Goal: Task Accomplishment & Management: Use online tool/utility

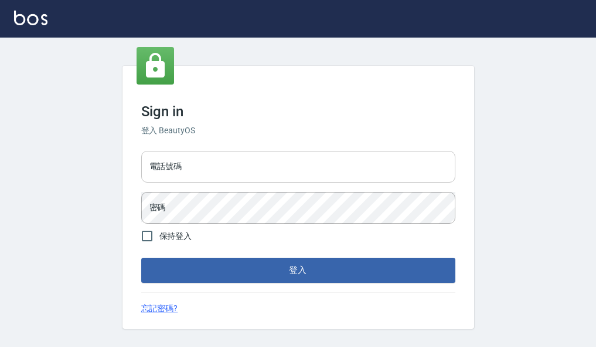
click at [286, 167] on input "電話號碼" at bounding box center [298, 167] width 314 height 32
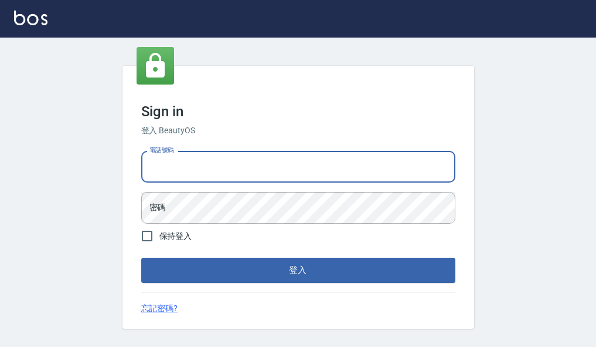
type input "82951313"
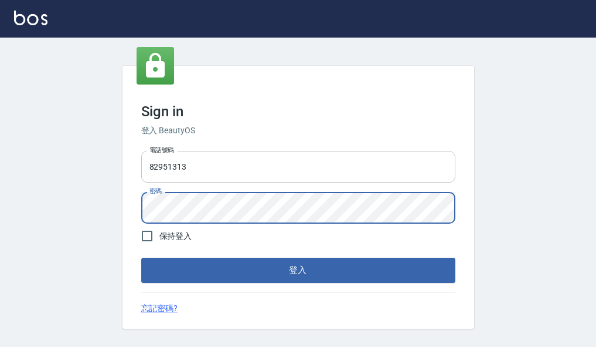
click at [141, 257] on button "登入" at bounding box center [298, 269] width 314 height 25
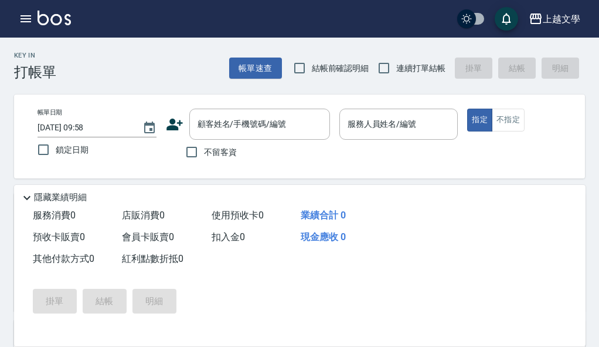
click at [42, 81] on div "Key In 打帳單 帳單速查 結帳前確認明細 連續打單結帳 掛單 結帳 明細 帳單日期 [DATE] 09:58 鎖定日期 顧客姓名/手機號碼/編號 顧客姓…" at bounding box center [299, 337] width 599 height 598
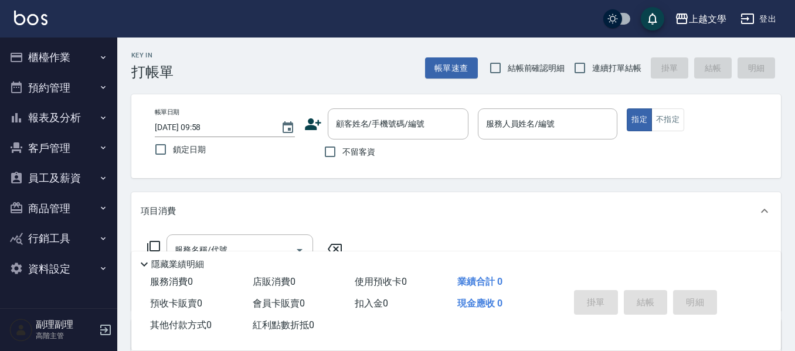
click at [69, 60] on button "櫃檯作業" at bounding box center [59, 57] width 108 height 30
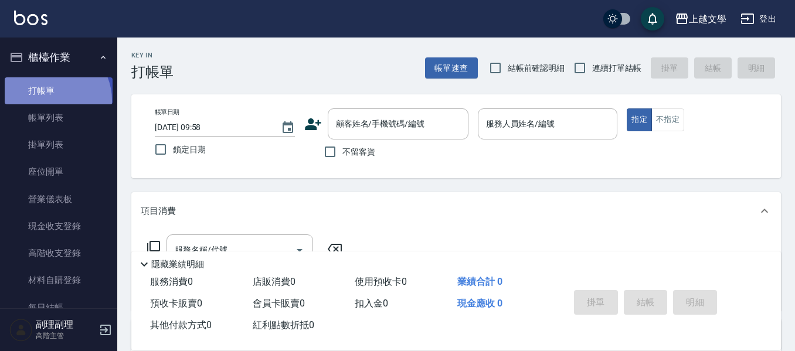
click at [49, 100] on link "打帳單" at bounding box center [59, 90] width 108 height 27
click at [283, 128] on icon "Choose date, selected date is 2025-08-25" at bounding box center [288, 127] width 11 height 12
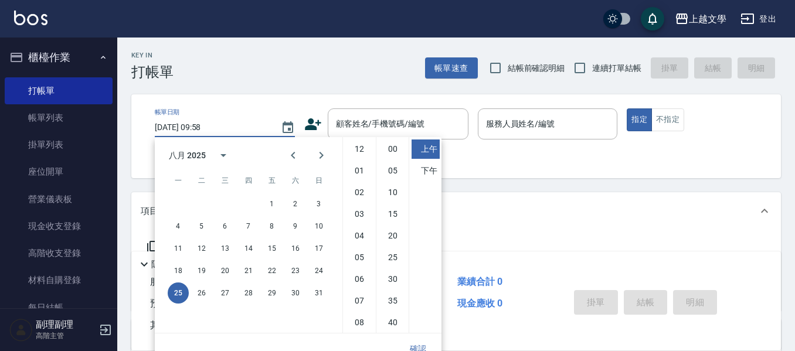
scroll to position [66, 0]
click at [321, 272] on button "24" at bounding box center [318, 270] width 21 height 21
type input "2025/08/24 09:58"
click at [425, 346] on button "確認" at bounding box center [418, 349] width 38 height 22
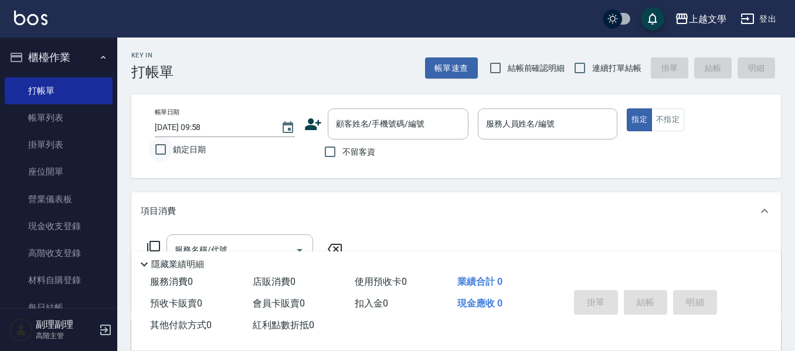
click at [162, 149] on input "鎖定日期" at bounding box center [160, 149] width 25 height 25
checkbox input "true"
click at [330, 152] on input "不留客資" at bounding box center [330, 152] width 25 height 25
checkbox input "true"
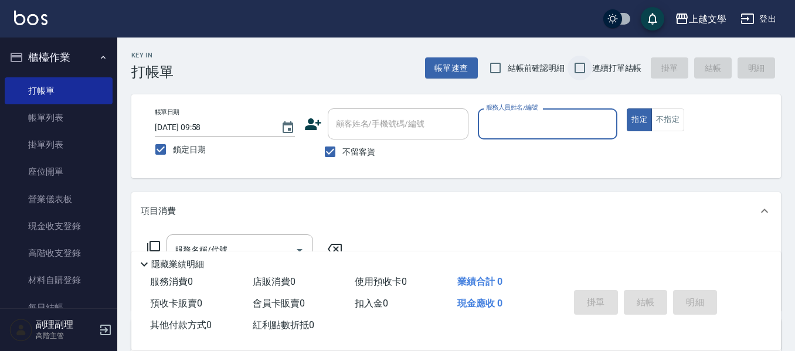
click at [582, 70] on input "連續打單結帳" at bounding box center [580, 68] width 25 height 25
checkbox input "true"
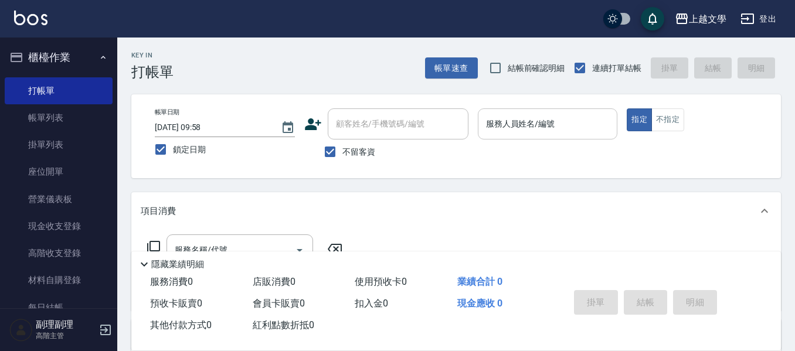
click at [531, 124] on input "服務人員姓名/編號" at bounding box center [548, 124] width 130 height 21
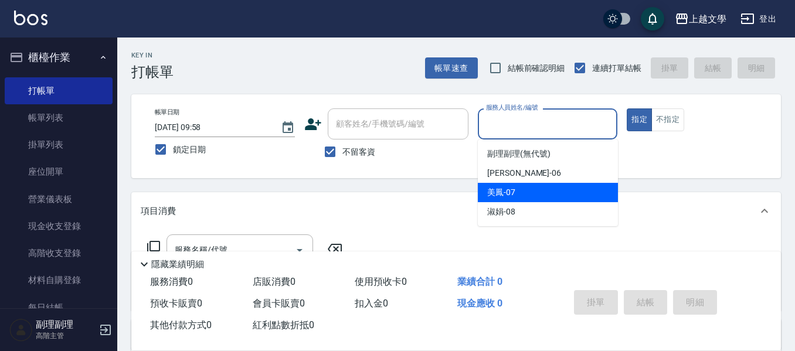
click at [525, 181] on div "佳珍 -06" at bounding box center [548, 173] width 140 height 19
type input "佳珍-06"
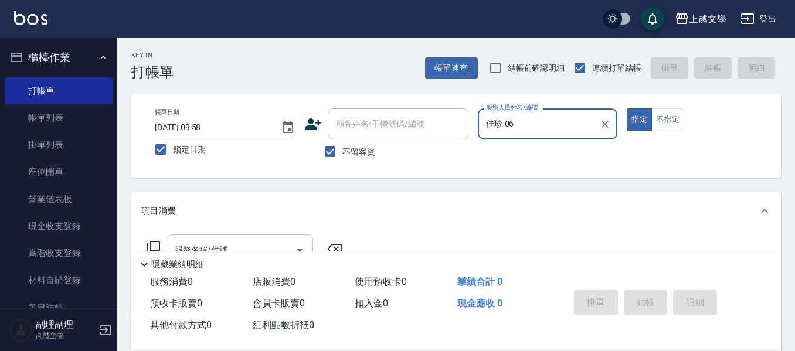
click at [288, 240] on input "服務名稱/代號" at bounding box center [231, 250] width 118 height 21
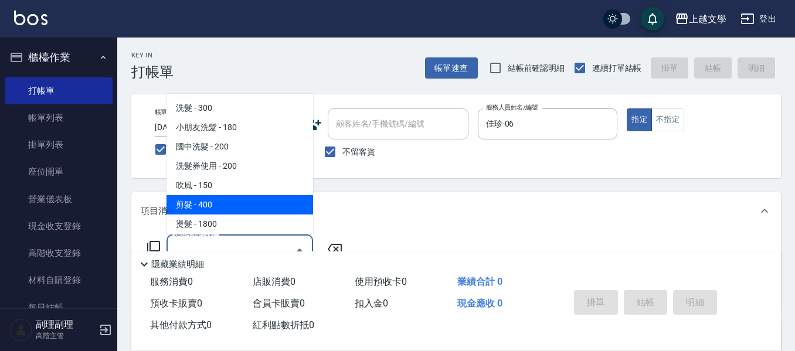
click at [274, 213] on span "剪髮 - 400" at bounding box center [240, 204] width 147 height 19
type input "剪髮(200)"
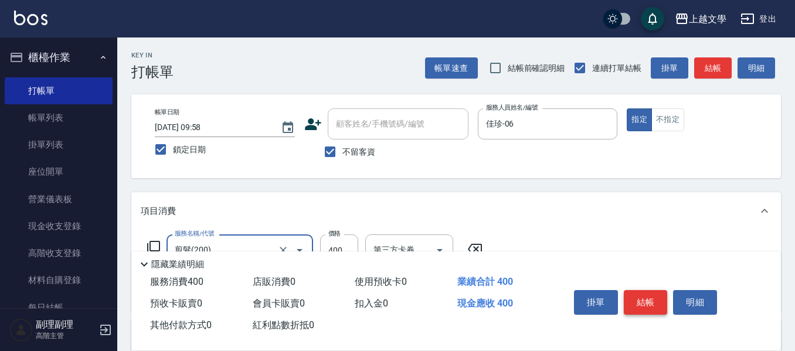
click at [596, 297] on button "結帳" at bounding box center [646, 302] width 44 height 25
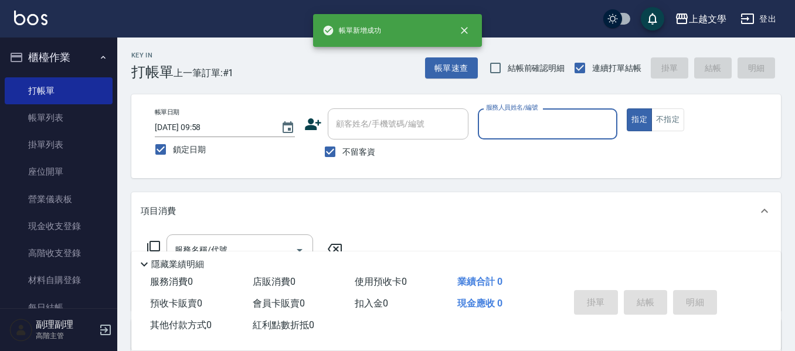
click at [547, 127] on input "服務人員姓名/編號" at bounding box center [548, 124] width 130 height 21
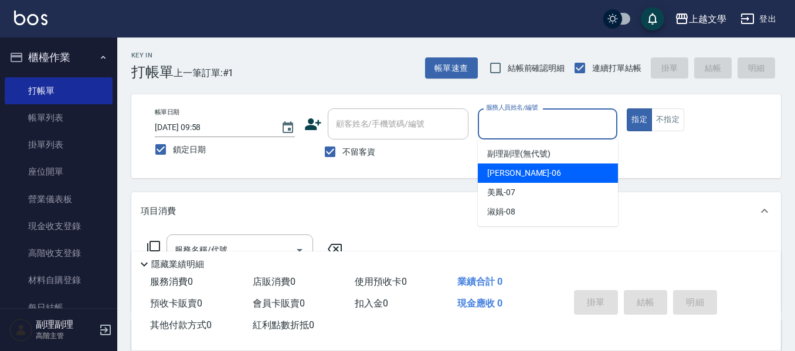
drag, startPoint x: 552, startPoint y: 176, endPoint x: 398, endPoint y: 193, distance: 155.2
click at [549, 177] on div "佳珍 -06" at bounding box center [548, 173] width 140 height 19
type input "佳珍-06"
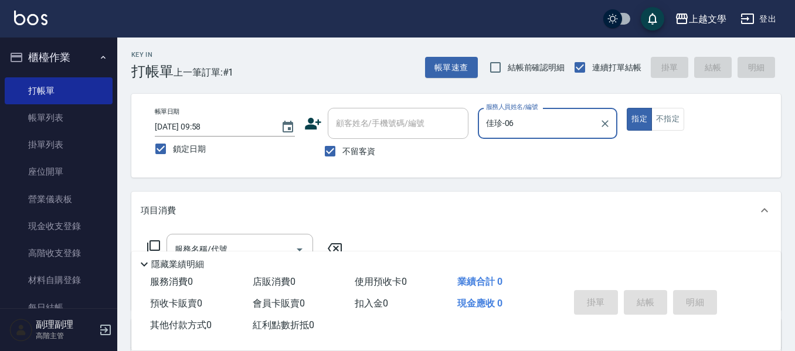
scroll to position [59, 0]
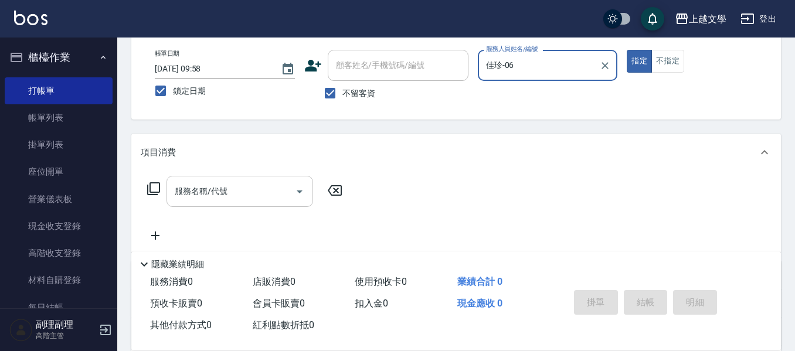
click at [266, 181] on input "服務名稱/代號" at bounding box center [231, 191] width 118 height 21
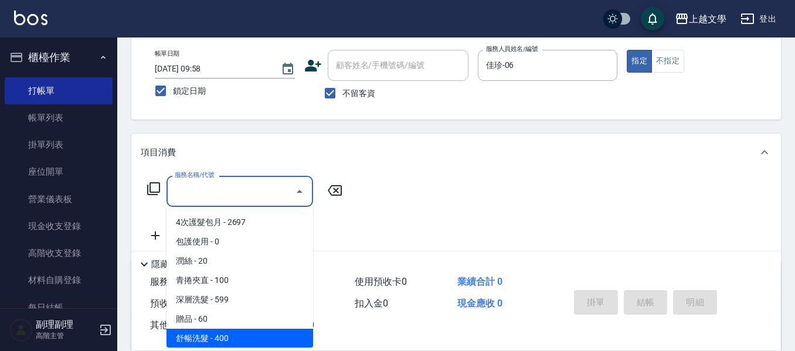
scroll to position [352, 0]
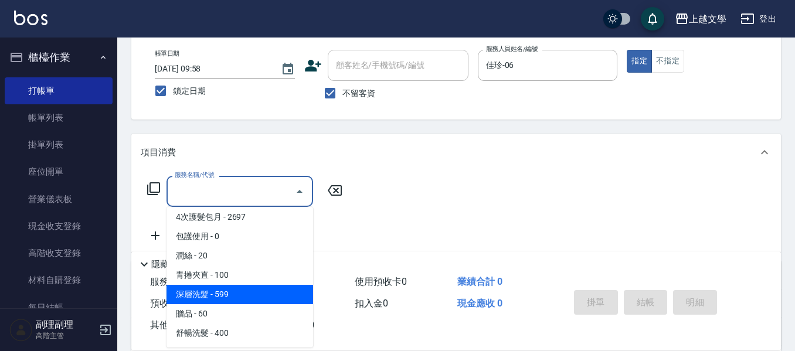
click at [246, 294] on span "深層洗髮 - 599" at bounding box center [240, 294] width 147 height 19
type input "深層洗髮(1033)"
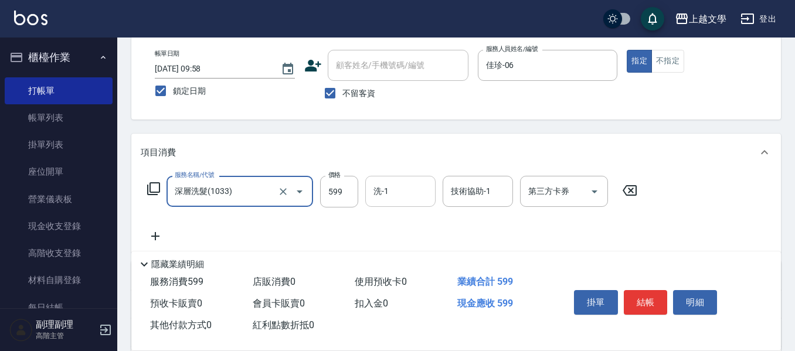
click at [384, 193] on input "洗-1" at bounding box center [401, 191] width 60 height 21
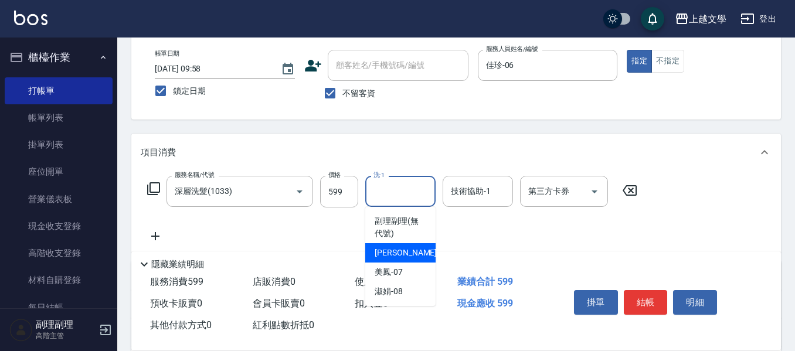
drag, startPoint x: 398, startPoint y: 252, endPoint x: 428, endPoint y: 246, distance: 29.9
click at [399, 252] on span "佳珍 -06" at bounding box center [412, 253] width 74 height 12
type input "佳珍-06"
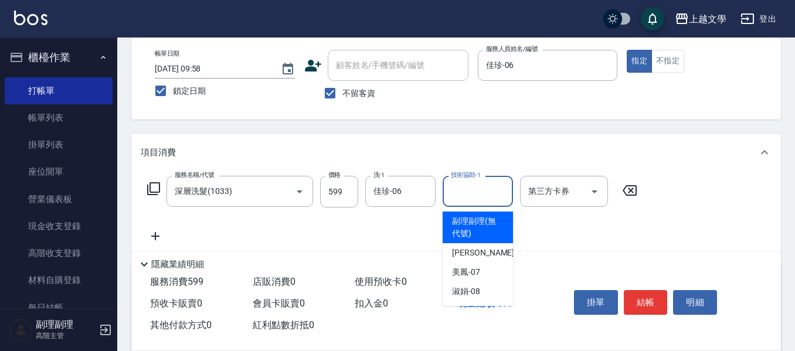
click at [459, 195] on input "技術協助-1" at bounding box center [478, 191] width 60 height 21
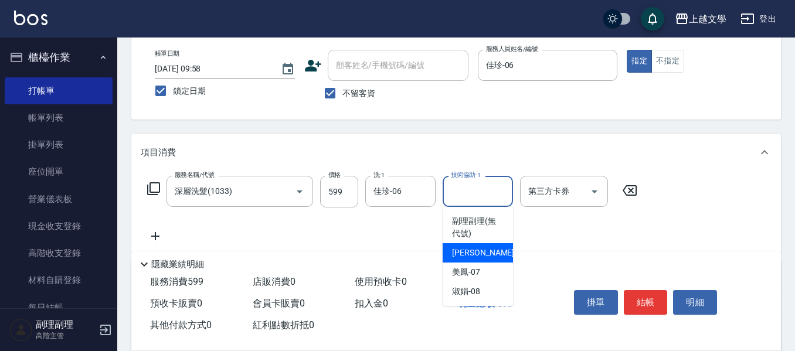
click at [464, 249] on span "佳珍 -06" at bounding box center [489, 253] width 74 height 12
type input "佳珍-06"
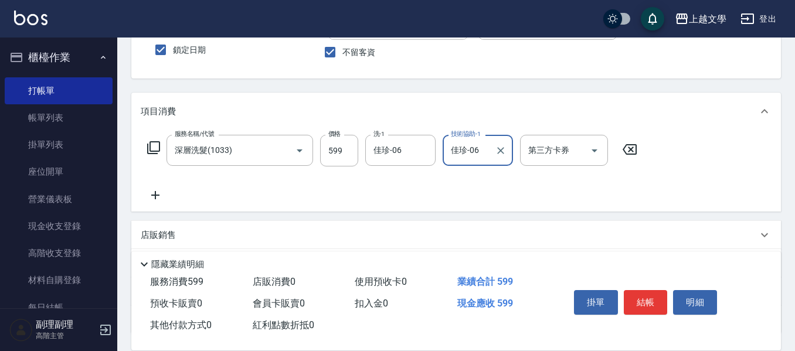
scroll to position [117, 0]
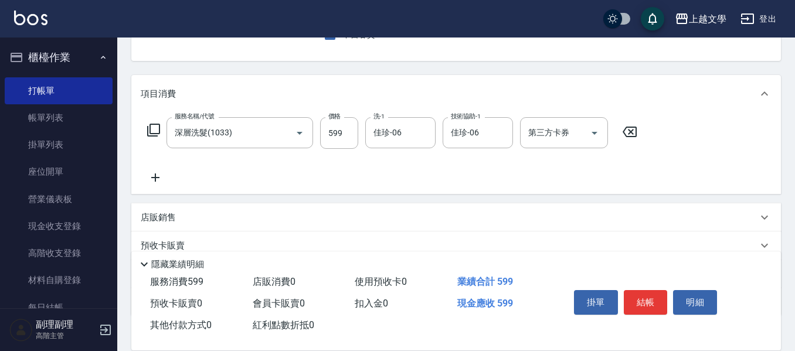
click at [154, 175] on icon at bounding box center [155, 178] width 29 height 14
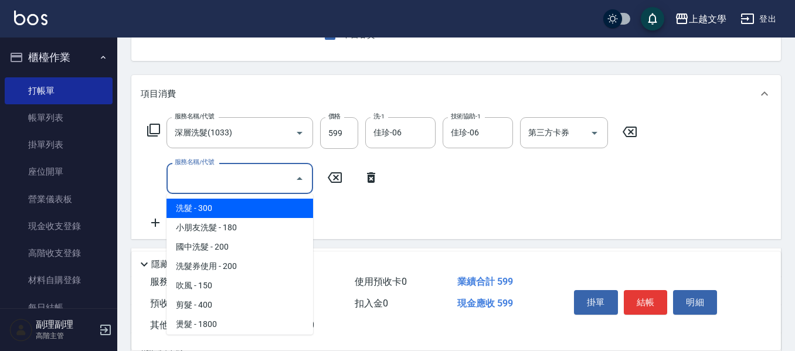
drag, startPoint x: 191, startPoint y: 182, endPoint x: 203, endPoint y: 181, distance: 11.8
click at [192, 182] on input "服務名稱/代號" at bounding box center [231, 178] width 118 height 21
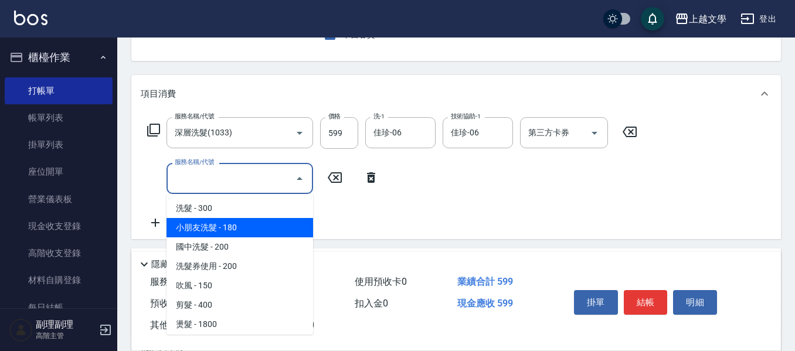
drag, startPoint x: 228, startPoint y: 233, endPoint x: 236, endPoint y: 232, distance: 7.6
click at [228, 232] on span "小朋友洗髮 - 180" at bounding box center [240, 227] width 147 height 19
type input "小朋友洗髮(101)"
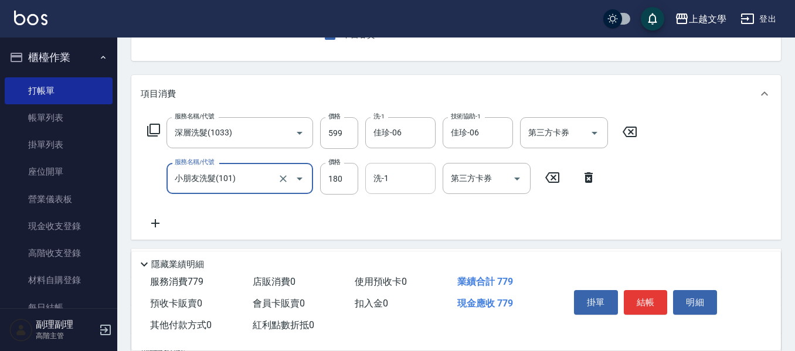
click at [387, 179] on input "洗-1" at bounding box center [401, 178] width 60 height 21
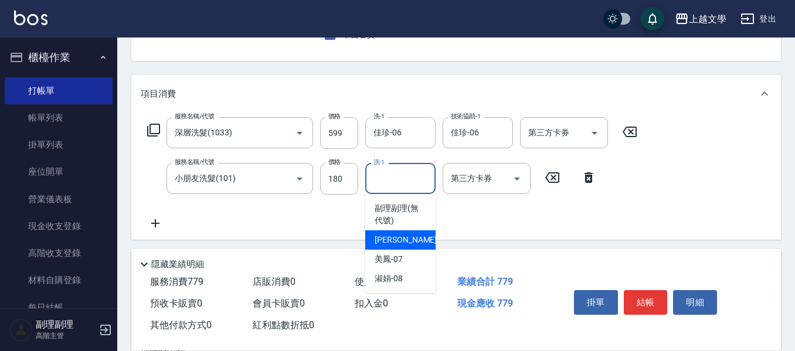
click at [384, 245] on span "佳珍 -06" at bounding box center [412, 240] width 74 height 12
type input "佳珍-06"
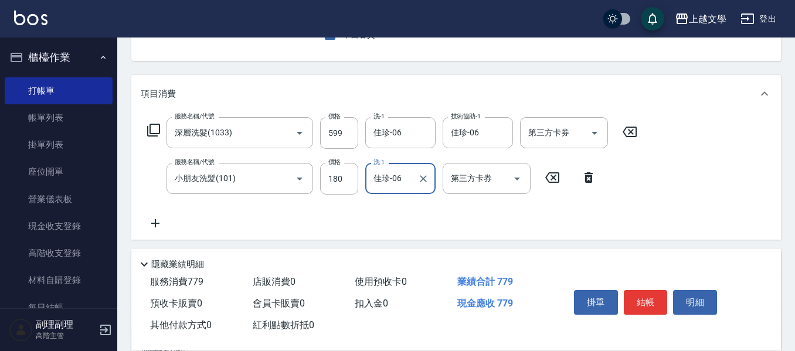
click at [160, 225] on icon at bounding box center [155, 223] width 29 height 14
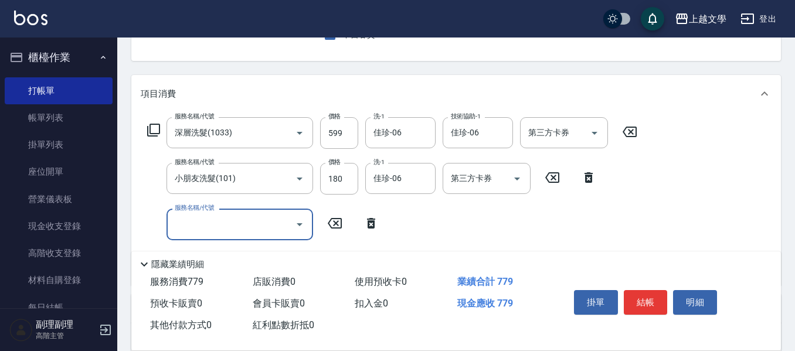
click at [201, 222] on input "服務名稱/代號" at bounding box center [231, 224] width 118 height 21
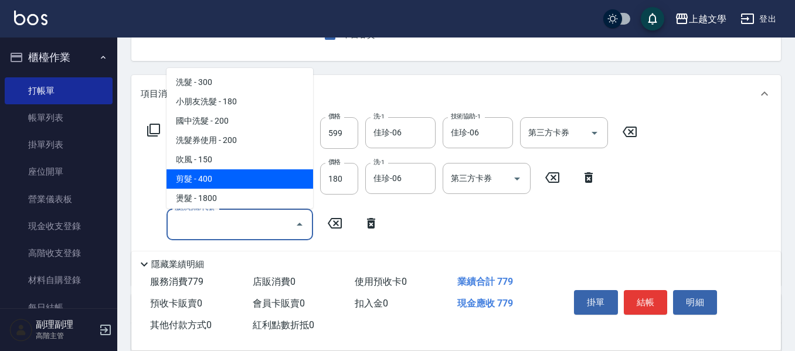
click at [216, 182] on span "剪髮 - 400" at bounding box center [240, 178] width 147 height 19
type input "剪髮(200)"
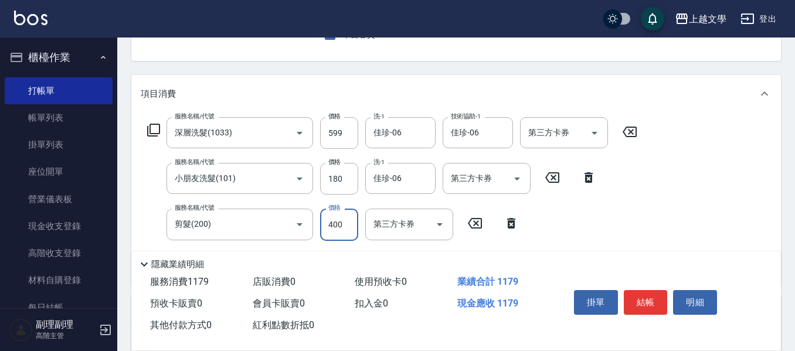
click at [340, 229] on input "400" at bounding box center [339, 225] width 38 height 32
type input "200"
click at [596, 306] on button "結帳" at bounding box center [646, 302] width 44 height 25
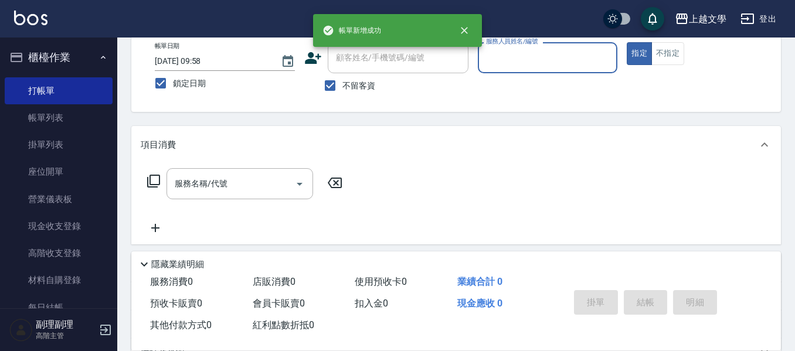
scroll to position [0, 0]
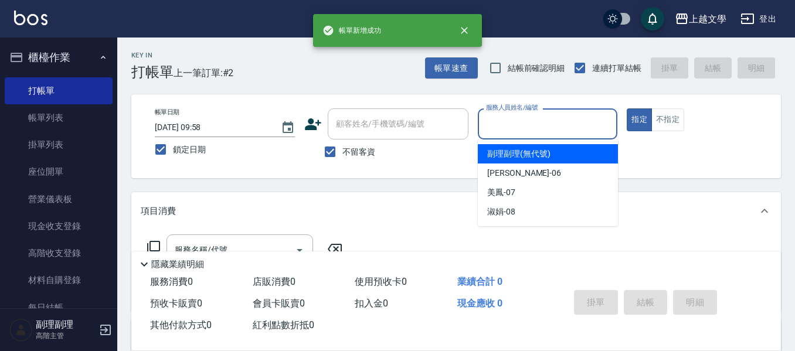
click at [542, 122] on input "服務人員姓名/編號" at bounding box center [548, 124] width 130 height 21
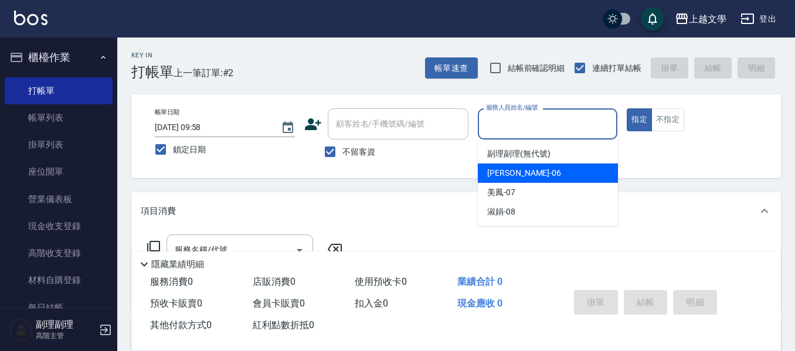
click at [525, 173] on div "佳珍 -06" at bounding box center [548, 173] width 140 height 19
type input "佳珍-06"
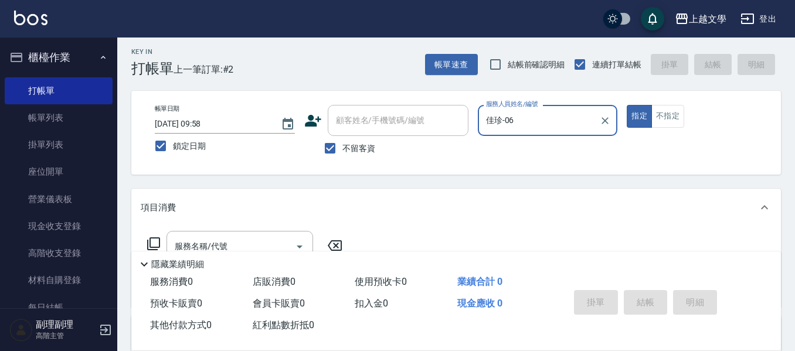
scroll to position [59, 0]
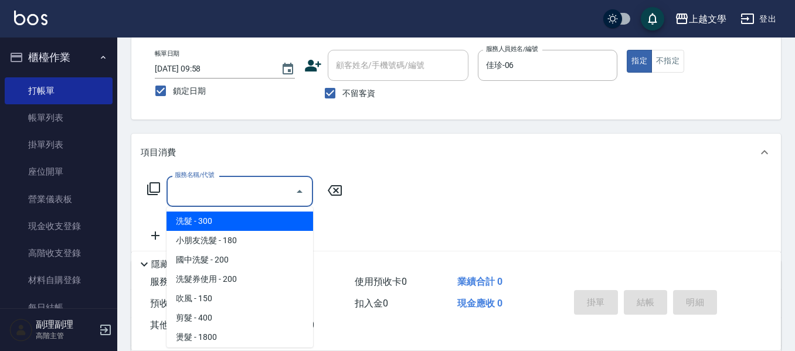
click at [186, 186] on input "服務名稱/代號" at bounding box center [231, 191] width 118 height 21
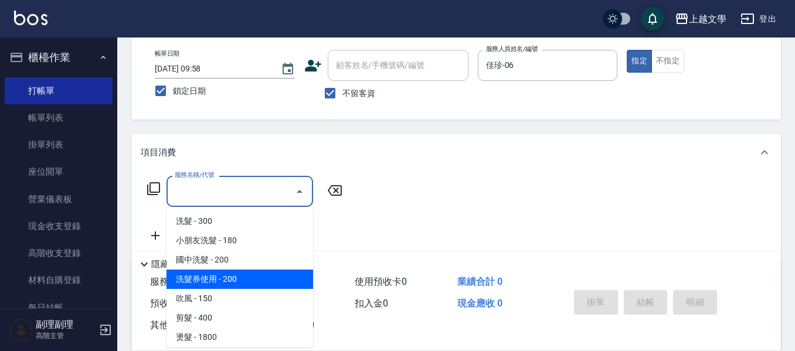
click at [212, 281] on span "洗髮券使用 - 200" at bounding box center [240, 279] width 147 height 19
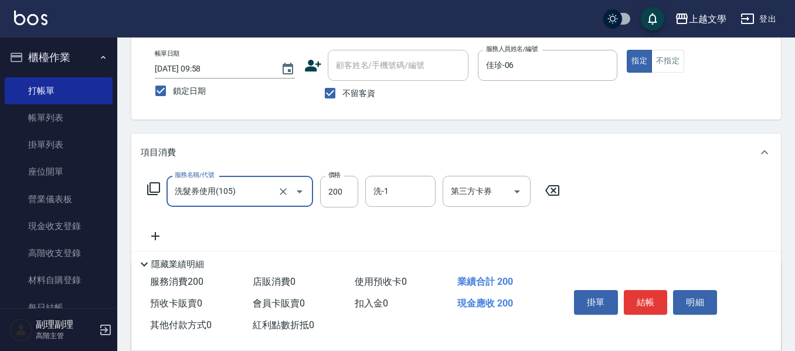
click at [235, 192] on input "洗髮券使用(105)" at bounding box center [223, 191] width 103 height 21
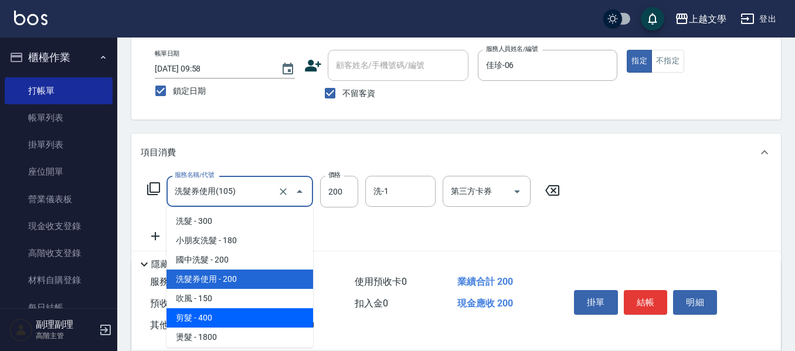
click at [228, 317] on span "剪髮 - 400" at bounding box center [240, 317] width 147 height 19
type input "剪髮(200)"
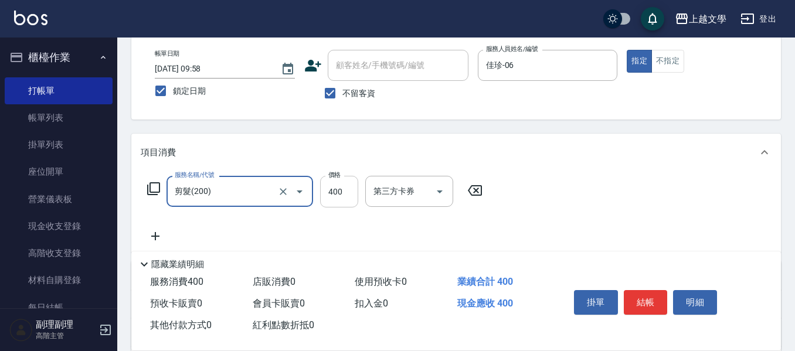
drag, startPoint x: 330, startPoint y: 205, endPoint x: 294, endPoint y: 191, distance: 38.4
click at [330, 205] on input "400" at bounding box center [339, 192] width 38 height 32
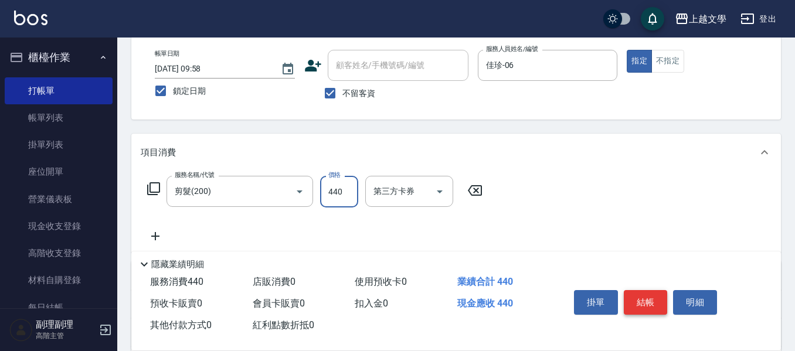
type input "440"
click at [596, 296] on button "結帳" at bounding box center [646, 302] width 44 height 25
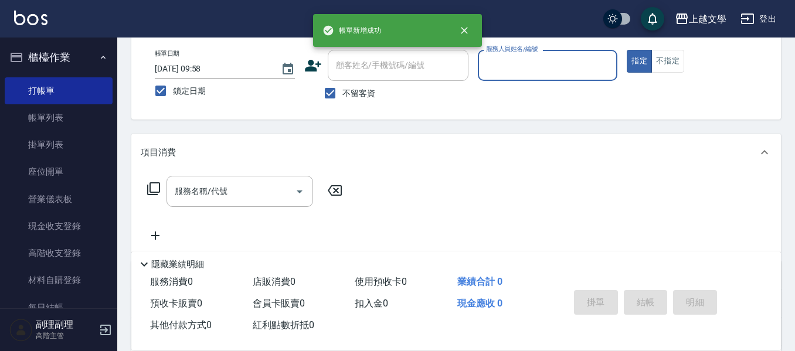
click at [510, 59] on input "服務人員姓名/編號" at bounding box center [548, 65] width 130 height 21
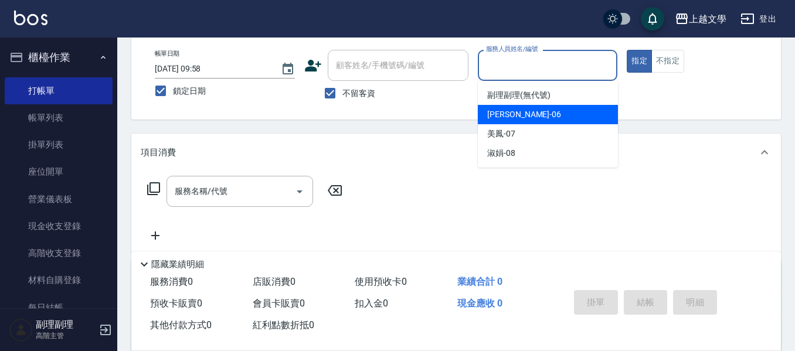
click at [499, 120] on span "佳珍 -06" at bounding box center [524, 114] width 74 height 12
type input "佳珍-06"
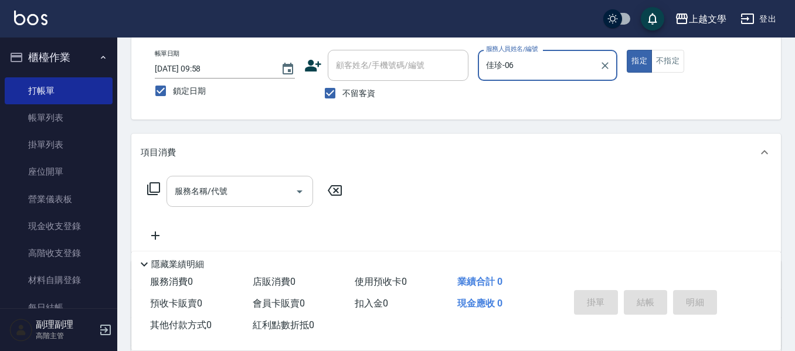
click at [233, 199] on input "服務名稱/代號" at bounding box center [231, 191] width 118 height 21
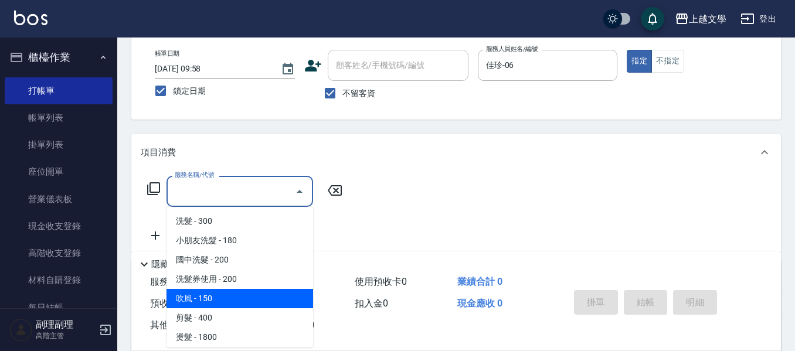
click at [218, 303] on span "吹風 - 150" at bounding box center [240, 298] width 147 height 19
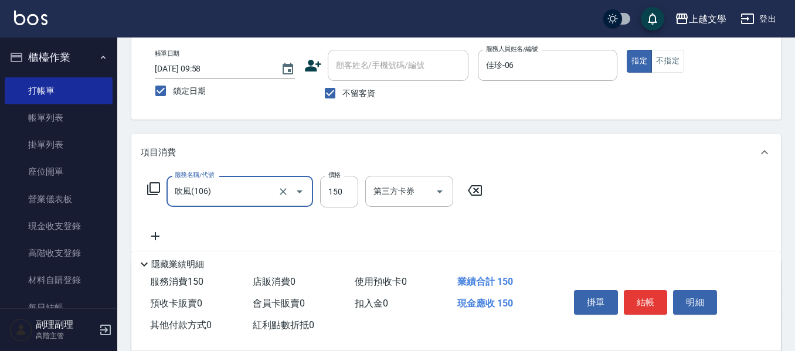
drag, startPoint x: 239, startPoint y: 192, endPoint x: 237, endPoint y: 204, distance: 12.0
click at [239, 195] on input "吹風(106)" at bounding box center [223, 191] width 103 height 21
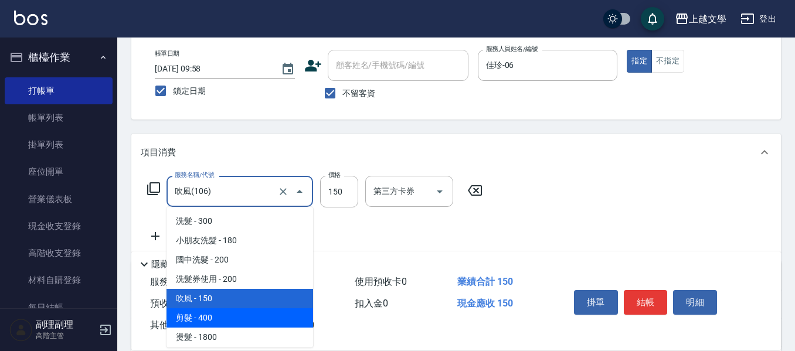
click at [230, 314] on span "剪髮 - 400" at bounding box center [240, 317] width 147 height 19
type input "剪髮(200)"
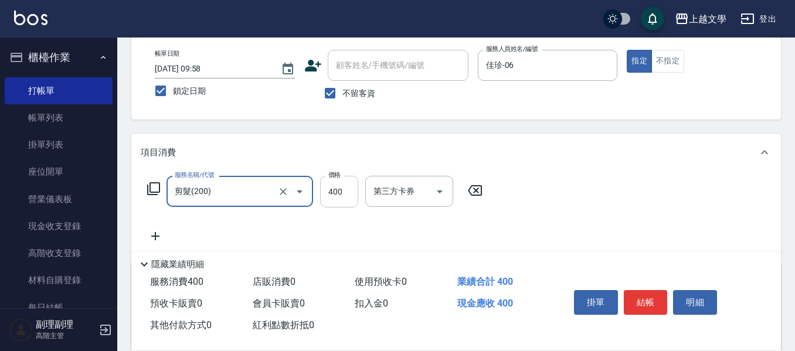
click at [347, 194] on input "400" at bounding box center [339, 192] width 38 height 32
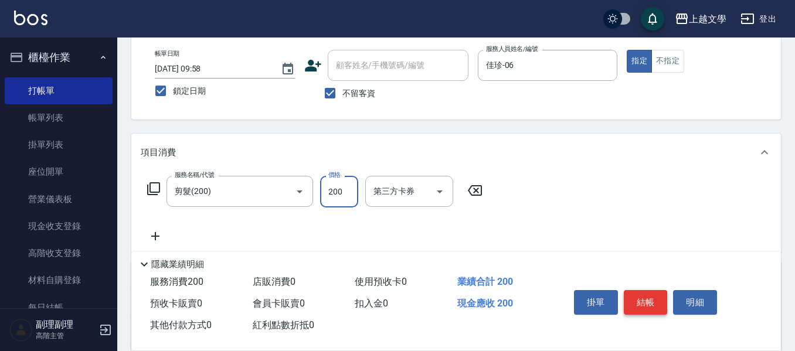
type input "200"
click at [596, 299] on button "結帳" at bounding box center [646, 302] width 44 height 25
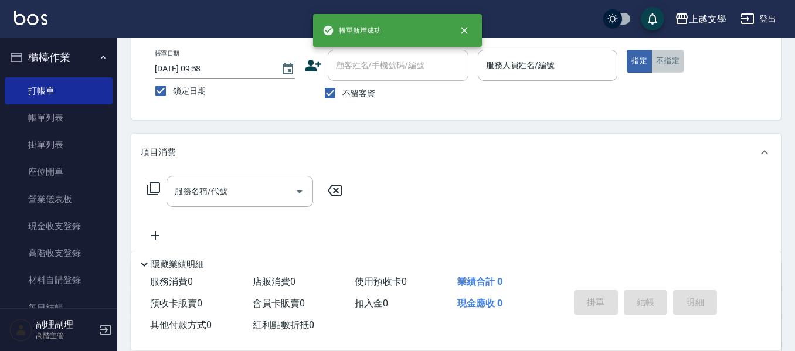
click at [596, 60] on button "不指定" at bounding box center [668, 61] width 33 height 23
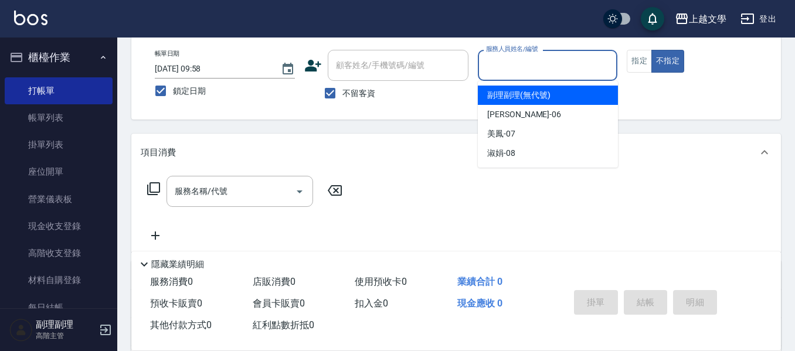
click at [569, 57] on input "服務人員姓名/編號" at bounding box center [548, 65] width 130 height 21
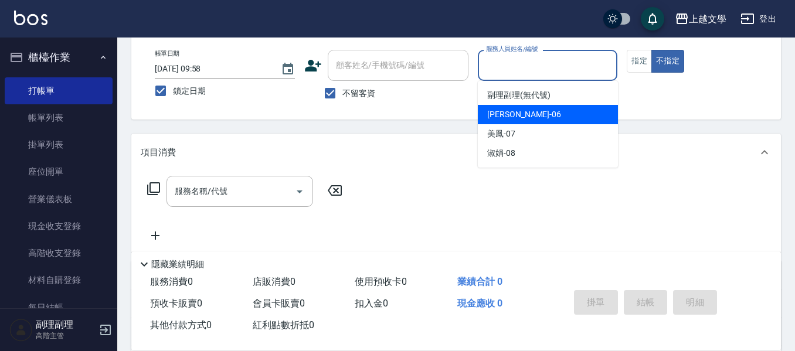
click at [527, 120] on div "佳珍 -06" at bounding box center [548, 114] width 140 height 19
type input "佳珍-06"
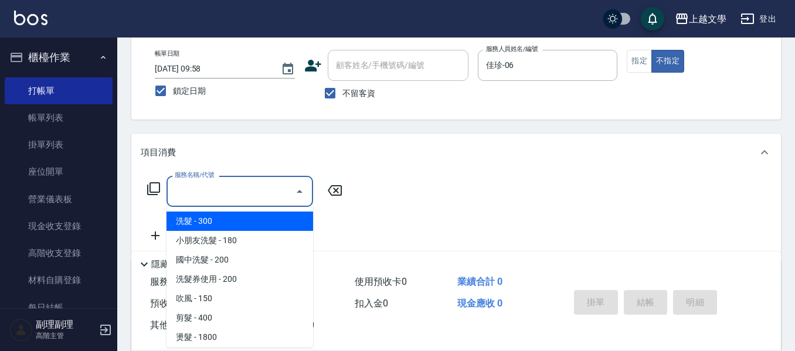
click at [263, 188] on input "服務名稱/代號" at bounding box center [231, 191] width 118 height 21
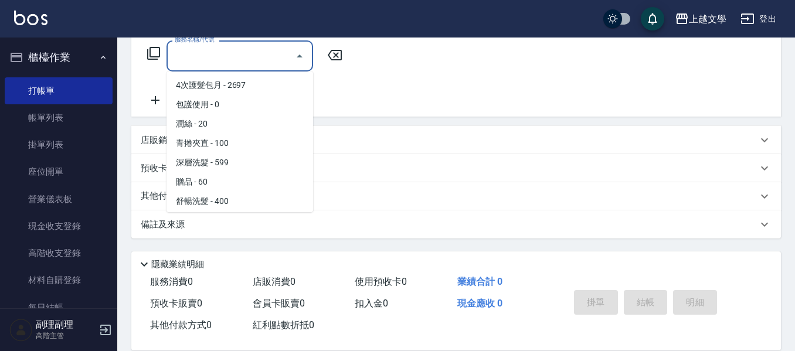
scroll to position [352, 0]
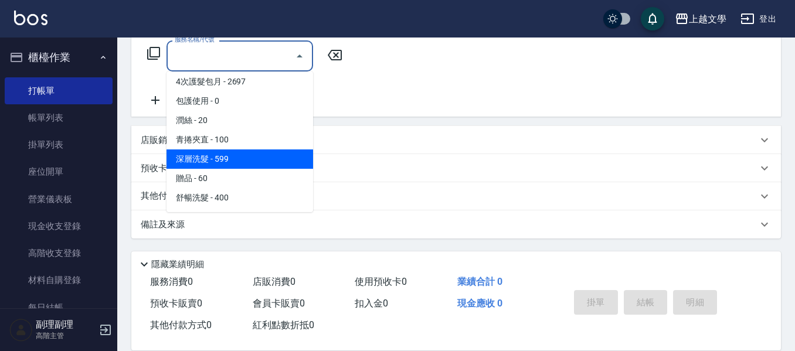
click at [256, 158] on span "深層洗髮 - 599" at bounding box center [240, 159] width 147 height 19
type input "深層洗髮(1033)"
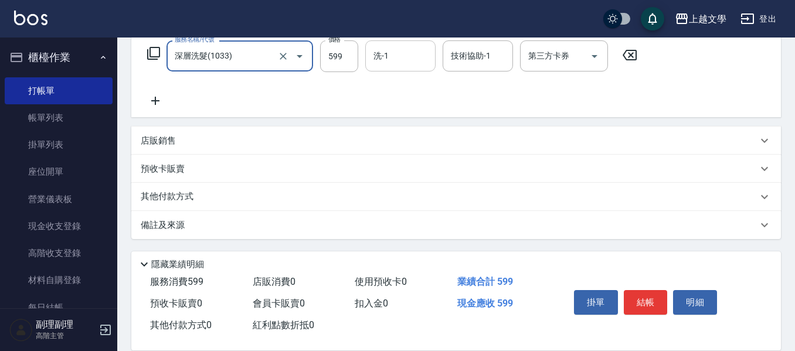
click at [416, 53] on input "洗-1" at bounding box center [401, 56] width 60 height 21
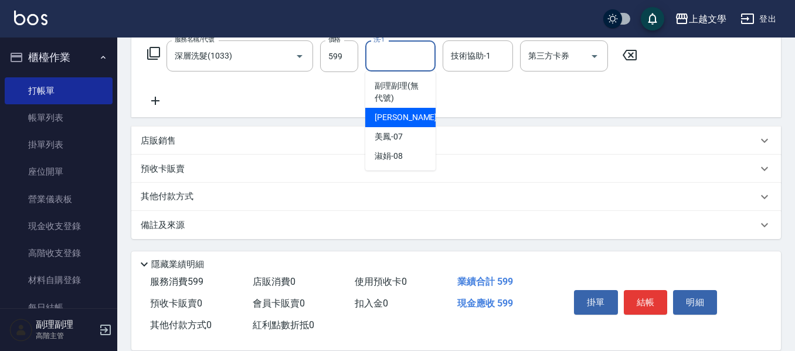
drag, startPoint x: 416, startPoint y: 115, endPoint x: 441, endPoint y: 92, distance: 33.6
click at [416, 114] on div "佳珍 -06" at bounding box center [400, 117] width 70 height 19
type input "佳珍-06"
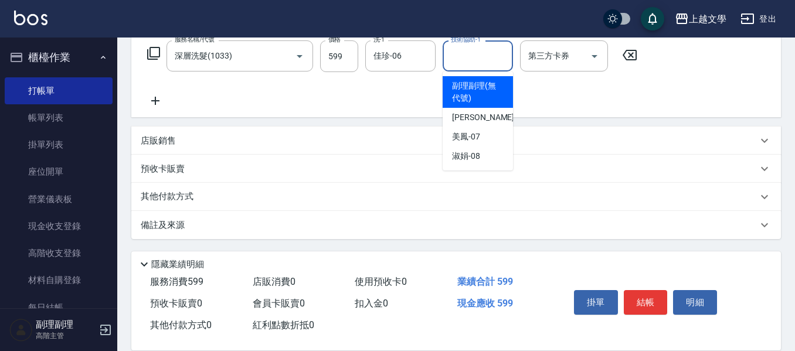
click at [463, 63] on input "技術協助-1" at bounding box center [478, 56] width 60 height 21
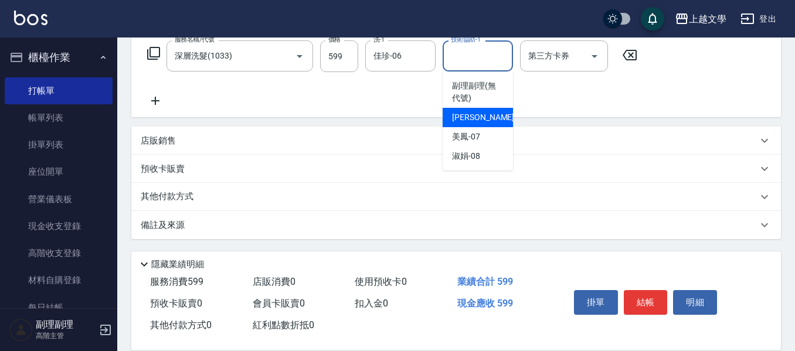
click at [482, 124] on div "佳珍 -06" at bounding box center [478, 117] width 70 height 19
type input "佳珍-06"
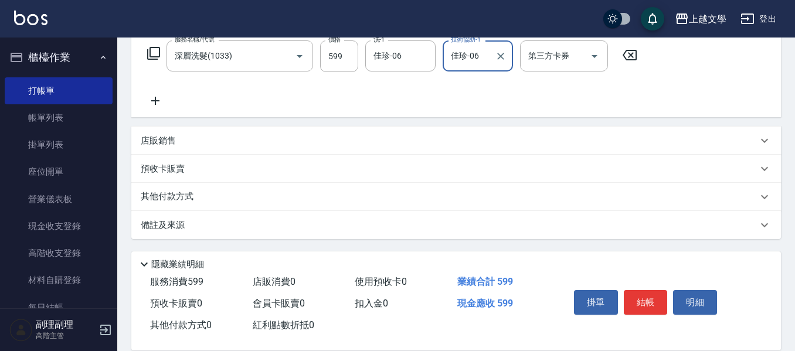
click at [596, 301] on button "結帳" at bounding box center [646, 302] width 44 height 25
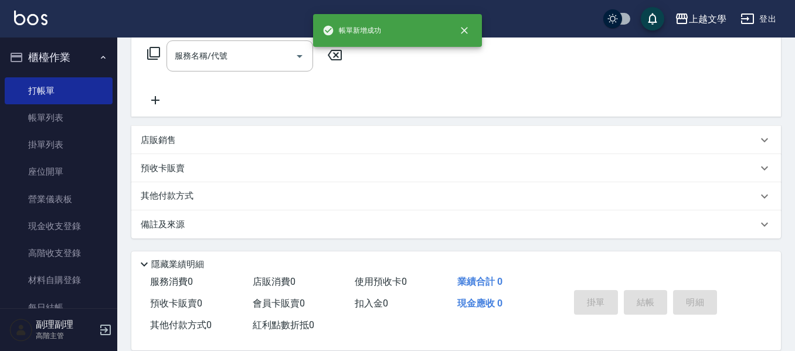
scroll to position [0, 0]
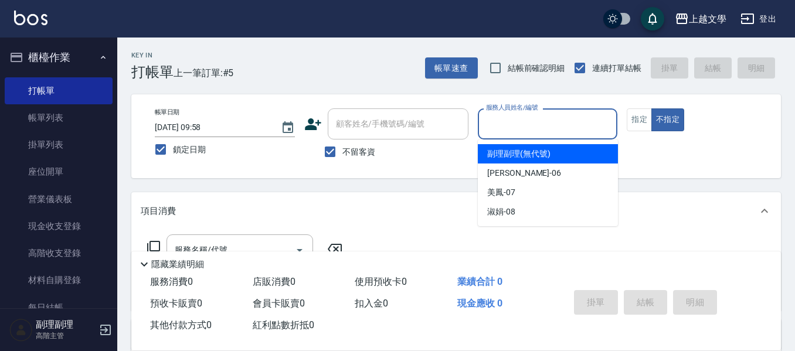
click at [531, 121] on input "服務人員姓名/編號" at bounding box center [548, 124] width 130 height 21
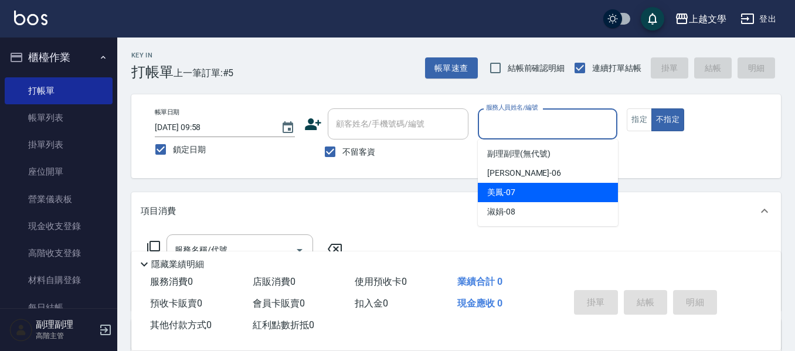
click at [517, 200] on div "美鳳 -07" at bounding box center [548, 192] width 140 height 19
type input "美鳳-07"
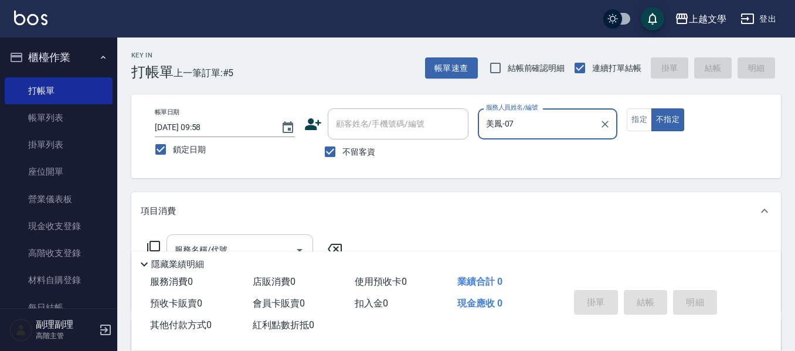
click at [280, 239] on div "服務名稱/代號" at bounding box center [240, 250] width 147 height 31
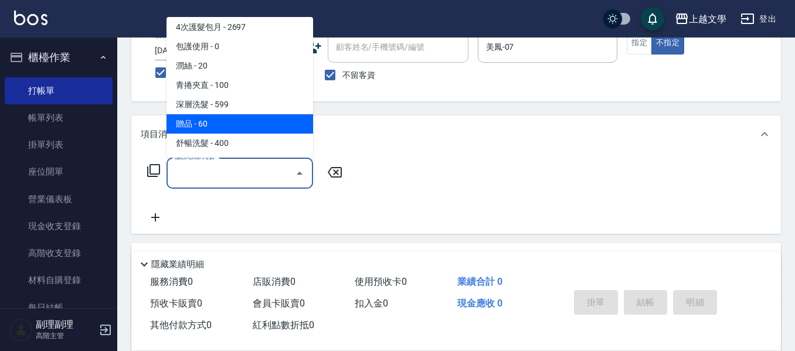
scroll to position [176, 0]
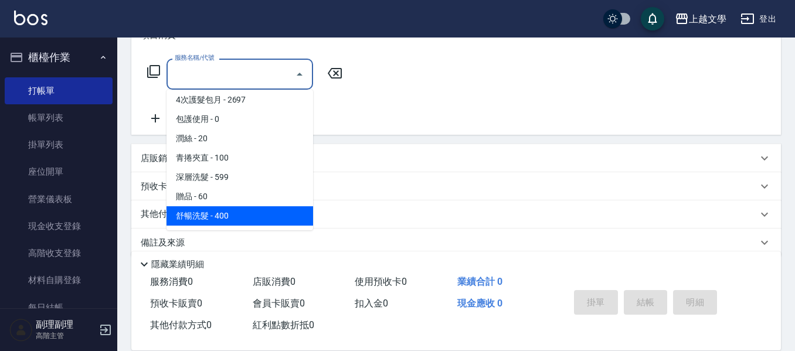
click at [261, 212] on span "舒暢洗髮 - 400" at bounding box center [240, 215] width 147 height 19
type input "舒暢洗髮(10333)"
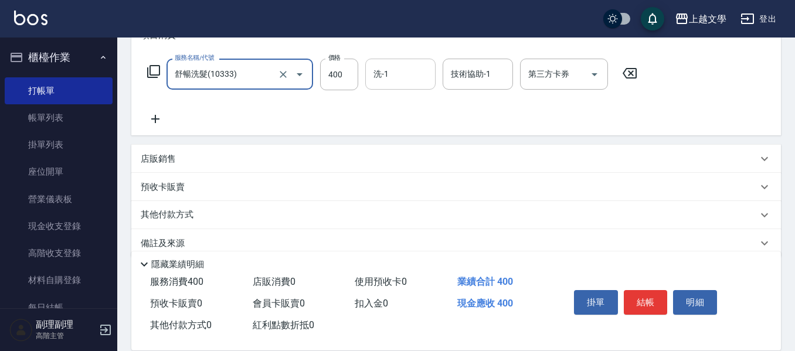
click at [399, 76] on input "洗-1" at bounding box center [401, 74] width 60 height 21
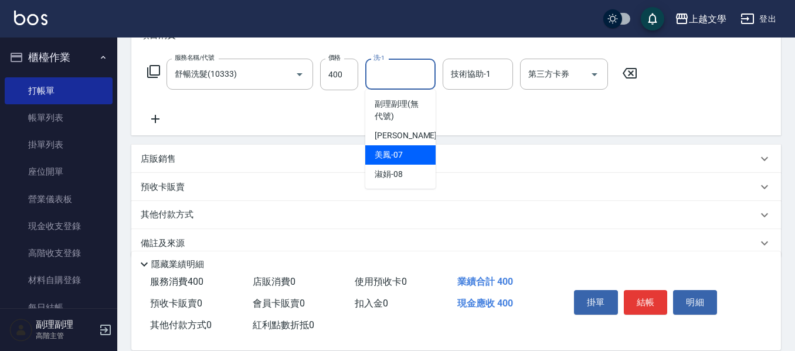
click at [396, 150] on span "美鳳 -07" at bounding box center [389, 155] width 28 height 12
type input "美鳳-07"
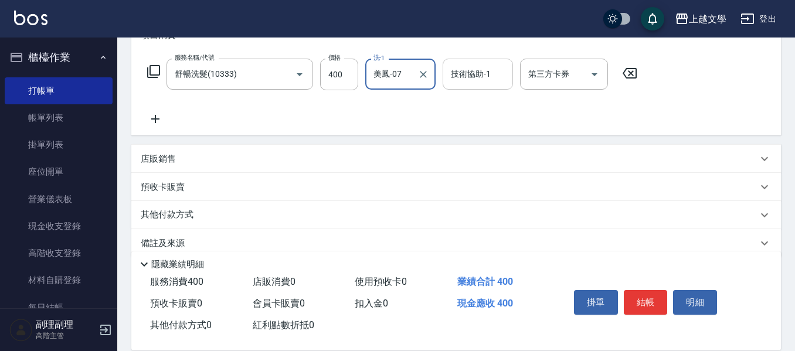
click at [466, 79] on input "技術協助-1" at bounding box center [478, 74] width 60 height 21
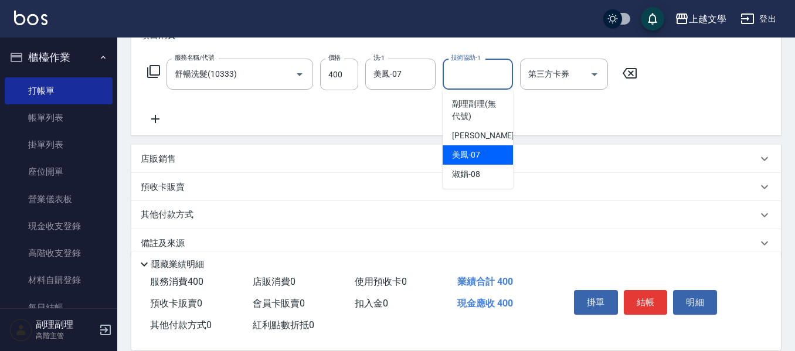
click at [470, 156] on span "美鳳 -07" at bounding box center [466, 155] width 28 height 12
type input "美鳳-07"
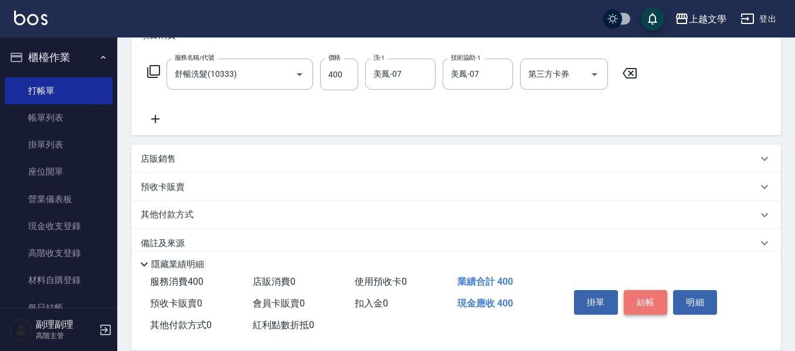
click at [596, 294] on button "結帳" at bounding box center [646, 302] width 44 height 25
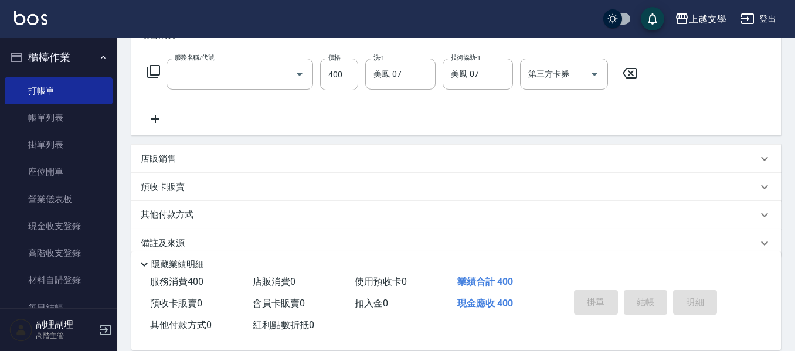
scroll to position [0, 0]
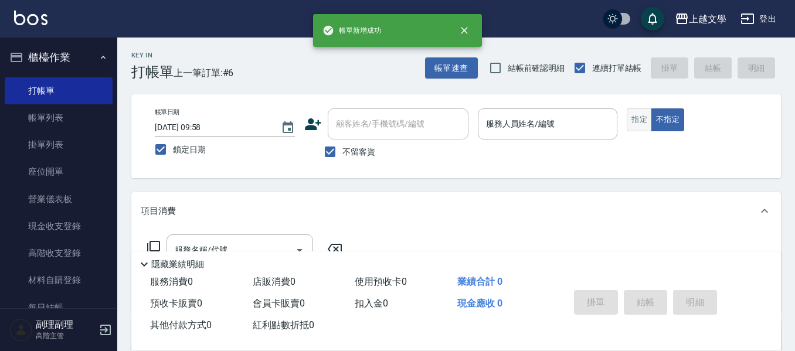
click at [596, 120] on div "帳單日期 2025/08/24 09:58 鎖定日期 顧客姓名/手機號碼/編號 顧客姓名/手機號碼/編號 不留客資 服務人員姓名/編號 服務人員姓名/編號 指…" at bounding box center [456, 136] width 622 height 56
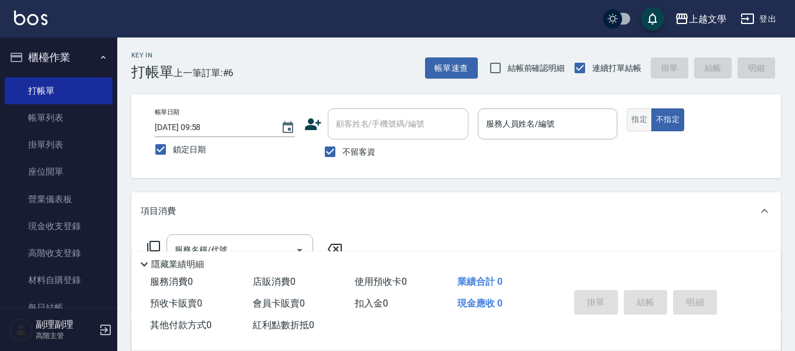
click at [596, 124] on button "指定" at bounding box center [639, 119] width 25 height 23
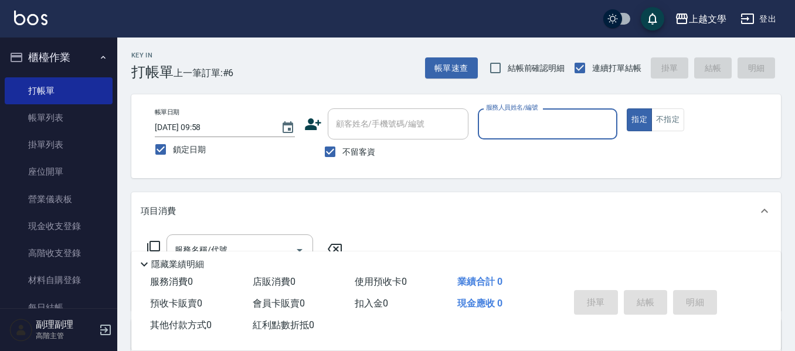
click at [553, 132] on input "服務人員姓名/編號" at bounding box center [548, 124] width 130 height 21
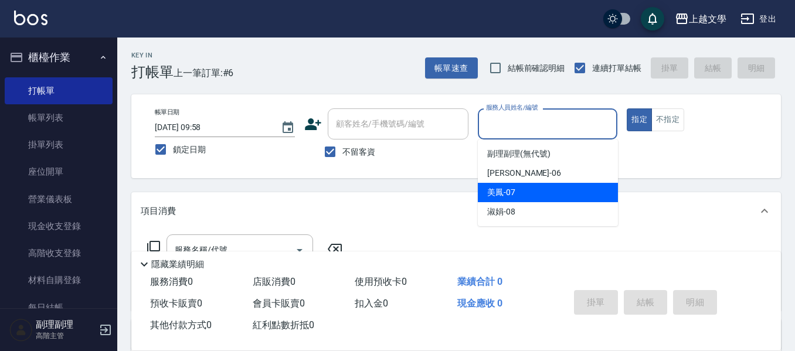
drag, startPoint x: 529, startPoint y: 187, endPoint x: 516, endPoint y: 191, distance: 13.4
click at [527, 188] on div "美鳳 -07" at bounding box center [548, 192] width 140 height 19
type input "美鳳-07"
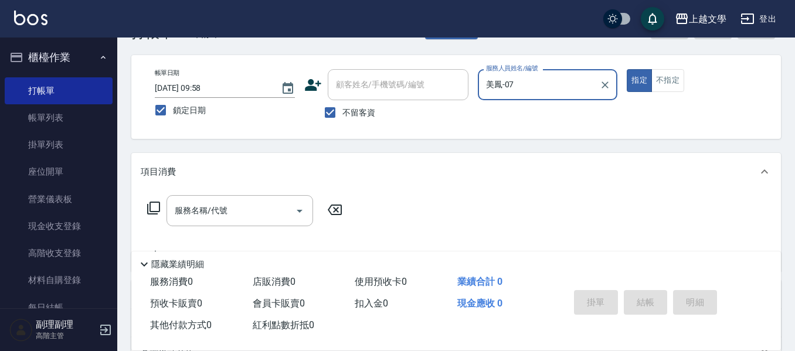
scroll to position [59, 0]
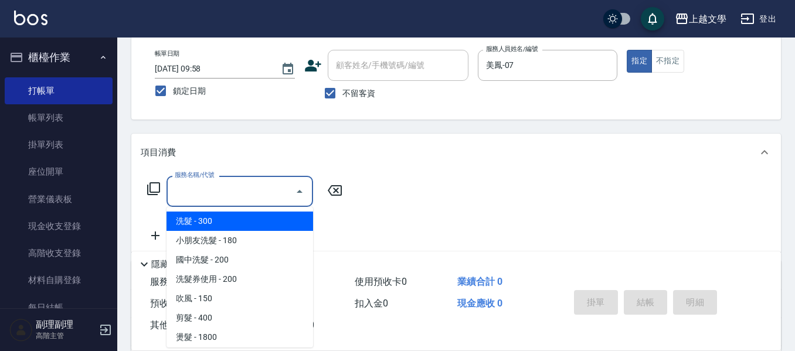
drag, startPoint x: 218, startPoint y: 198, endPoint x: 216, endPoint y: 180, distance: 17.7
click at [218, 197] on input "服務名稱/代號" at bounding box center [231, 191] width 118 height 21
click at [215, 222] on span "洗髮 - 300" at bounding box center [240, 221] width 147 height 19
type input "洗髮(100)"
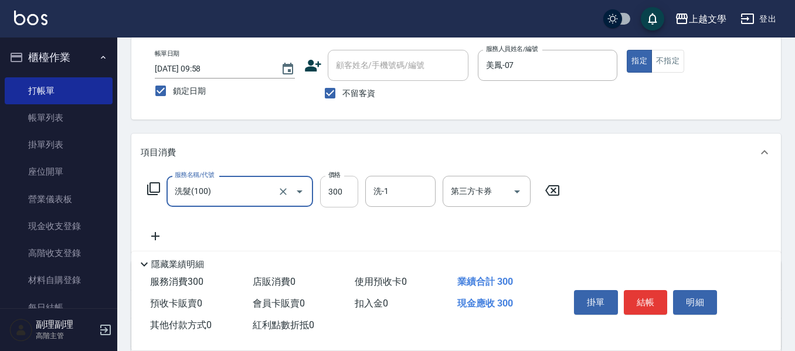
click at [342, 195] on input "300" at bounding box center [339, 192] width 38 height 32
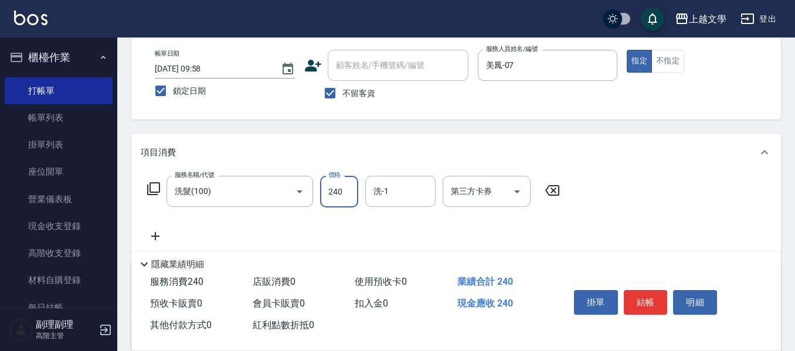
type input "240"
click at [402, 188] on input "洗-1" at bounding box center [401, 191] width 60 height 21
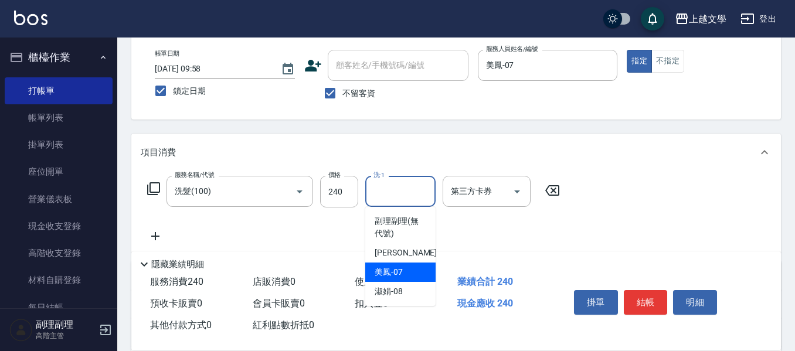
click at [389, 272] on span "美鳳 -07" at bounding box center [389, 272] width 28 height 12
type input "美鳳-07"
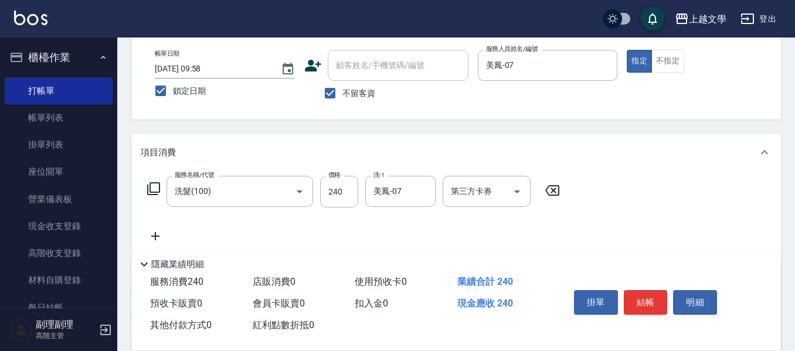
click at [150, 234] on icon at bounding box center [155, 236] width 29 height 14
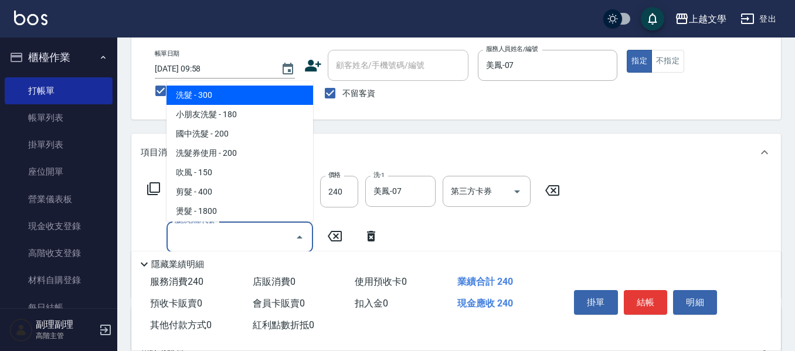
click at [178, 236] on input "服務名稱/代號" at bounding box center [231, 237] width 118 height 21
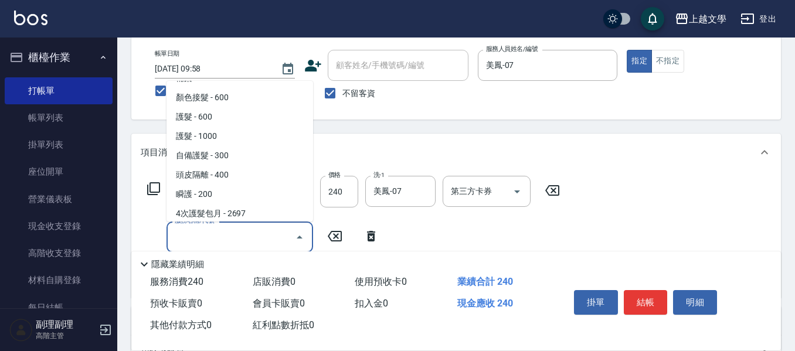
scroll to position [293, 0]
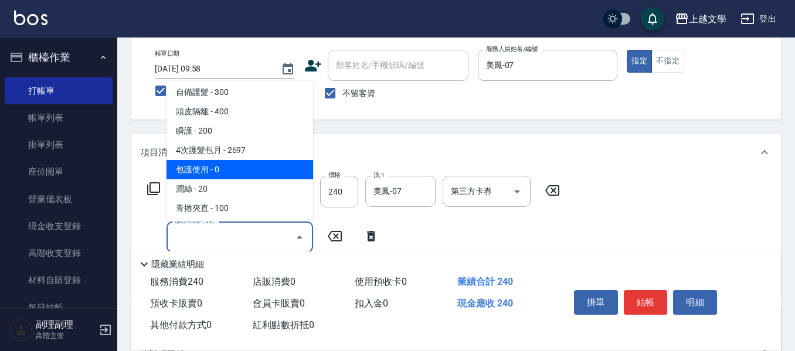
click at [232, 176] on span "包護使用 - 0" at bounding box center [240, 169] width 147 height 19
type input "包護使用(506)"
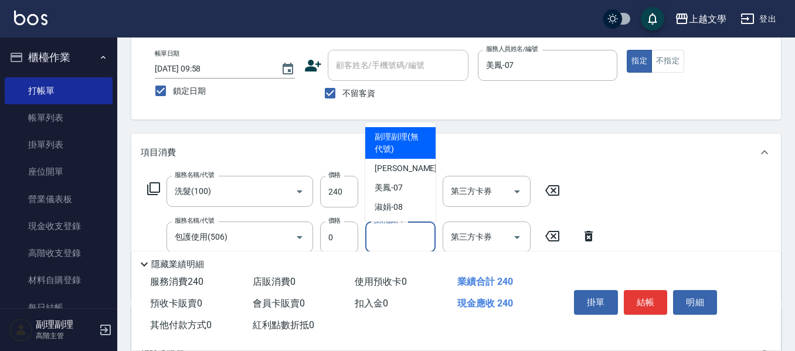
click at [383, 237] on input "技術協助-1" at bounding box center [401, 237] width 60 height 21
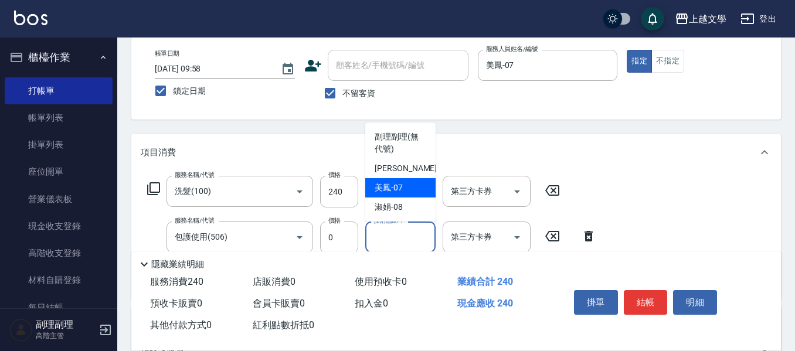
click at [400, 192] on span "美鳳 -07" at bounding box center [389, 188] width 28 height 12
type input "美鳳-07"
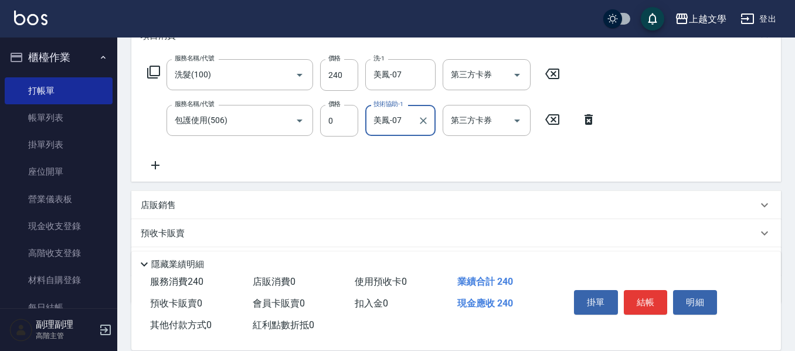
scroll to position [176, 0]
click at [153, 167] on icon at bounding box center [155, 165] width 29 height 14
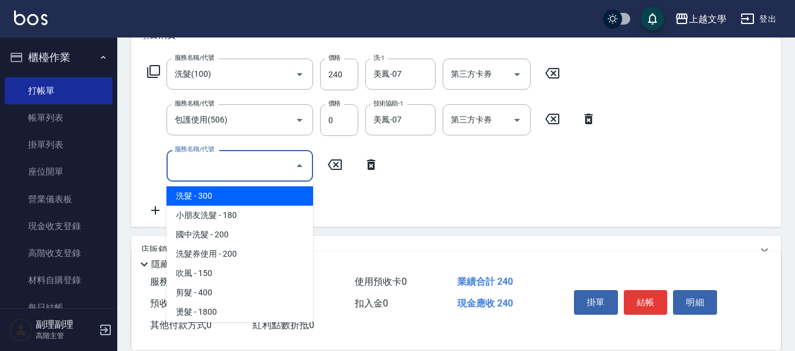
click at [184, 168] on input "服務名稱/代號" at bounding box center [231, 165] width 118 height 21
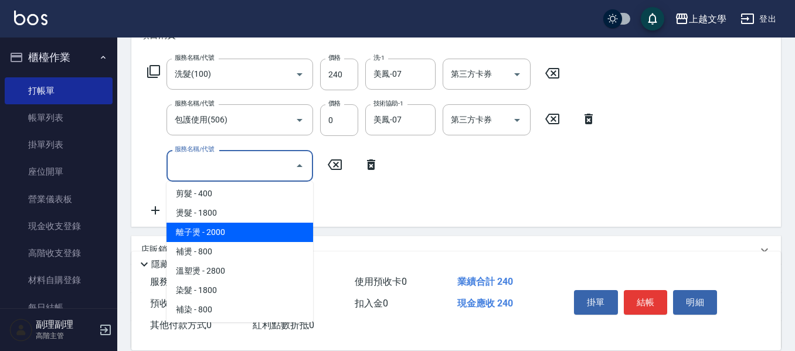
scroll to position [117, 0]
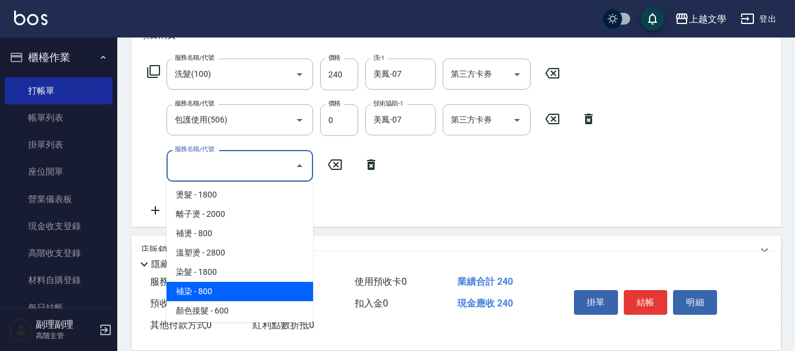
click at [222, 291] on span "補染 - 800" at bounding box center [240, 291] width 147 height 19
type input "補染(401)"
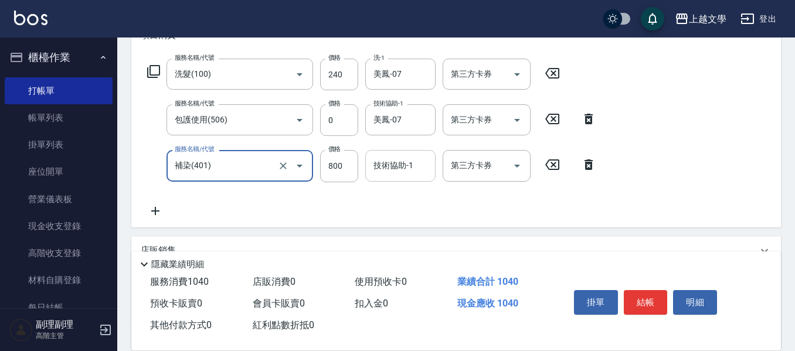
click at [402, 174] on input "技術協助-1" at bounding box center [401, 165] width 60 height 21
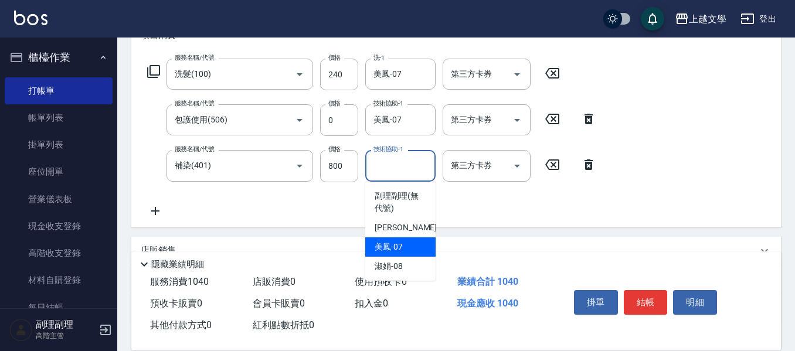
click at [398, 243] on span "美鳳 -07" at bounding box center [389, 247] width 28 height 12
type input "美鳳-07"
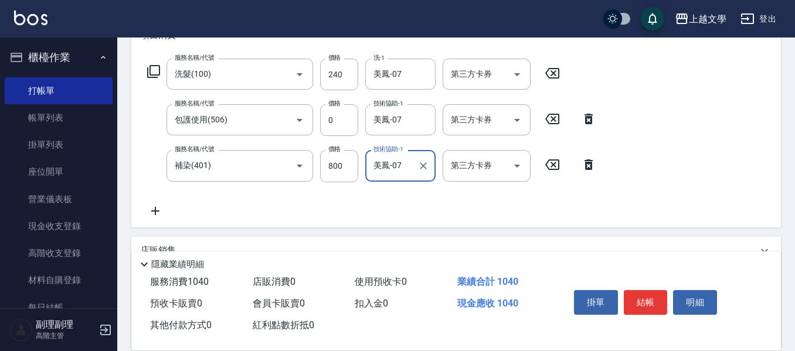
click at [161, 208] on icon at bounding box center [155, 211] width 29 height 14
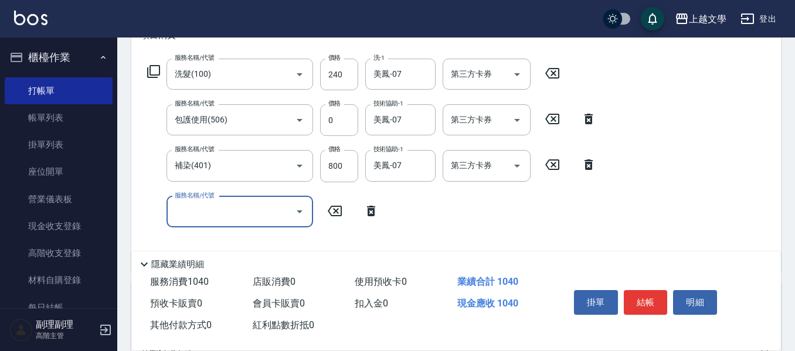
click at [186, 208] on input "服務名稱/代號" at bounding box center [231, 212] width 118 height 21
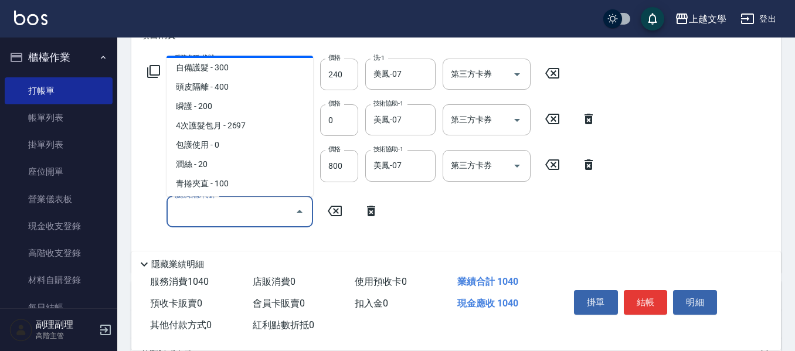
scroll to position [293, 0]
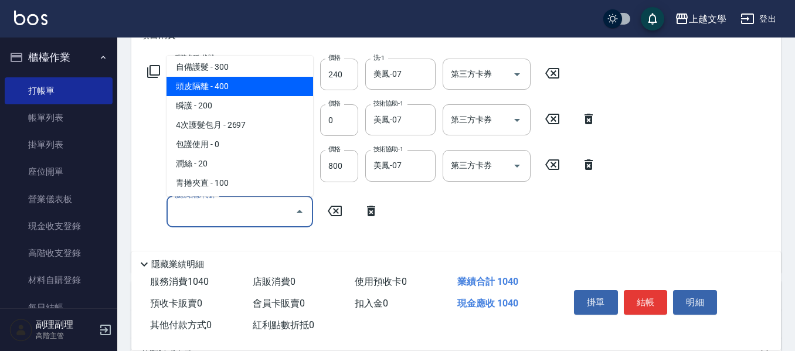
click at [243, 89] on span "頭皮隔離 - 400" at bounding box center [240, 86] width 147 height 19
type input "頭皮隔離(503)"
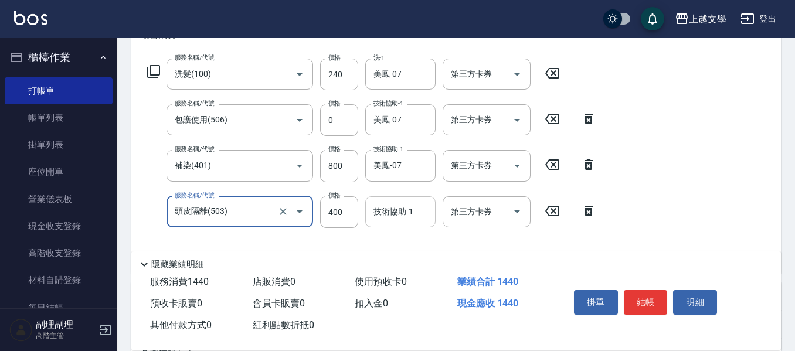
drag, startPoint x: 386, startPoint y: 215, endPoint x: 389, endPoint y: 225, distance: 10.6
click at [386, 215] on input "技術協助-1" at bounding box center [401, 212] width 60 height 21
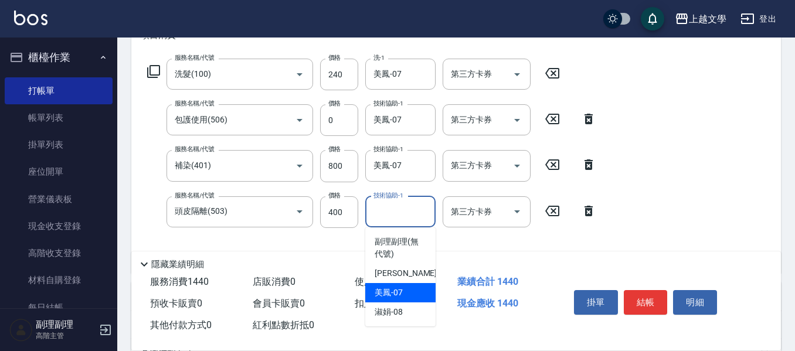
click at [396, 293] on span "美鳳 -07" at bounding box center [389, 293] width 28 height 12
type input "美鳳-07"
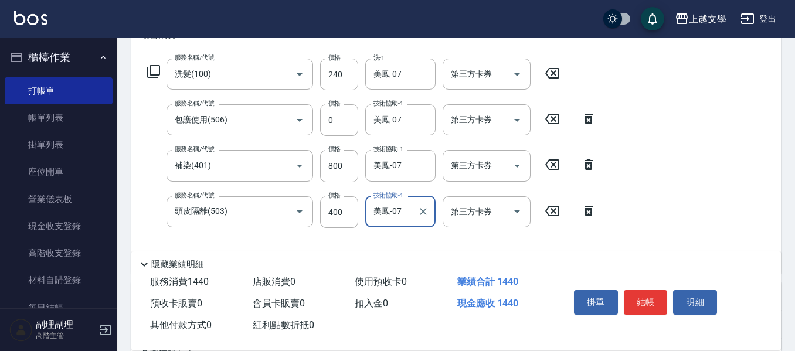
scroll to position [235, 0]
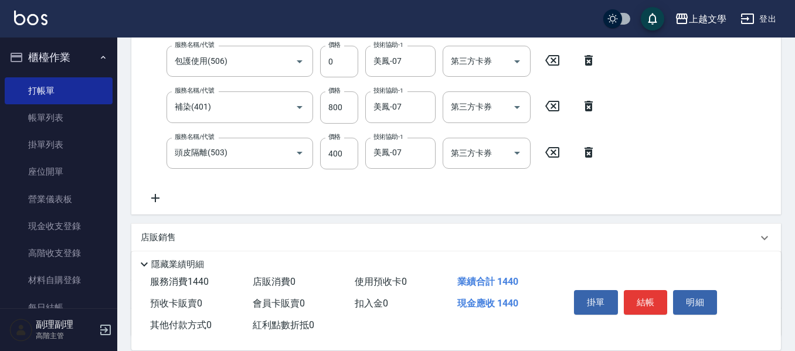
click at [155, 199] on icon at bounding box center [155, 198] width 8 height 8
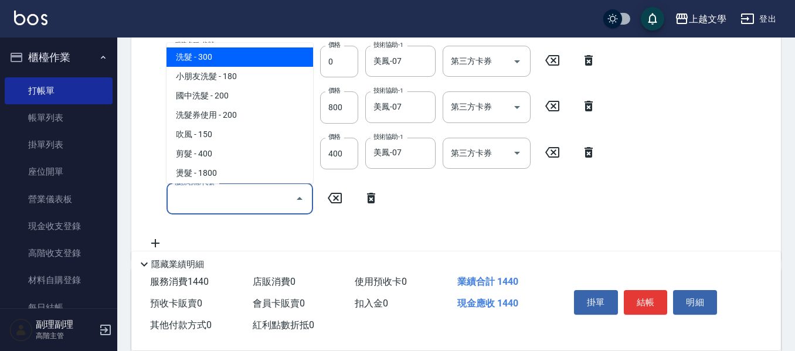
click at [187, 198] on input "服務名稱/代號" at bounding box center [231, 199] width 118 height 21
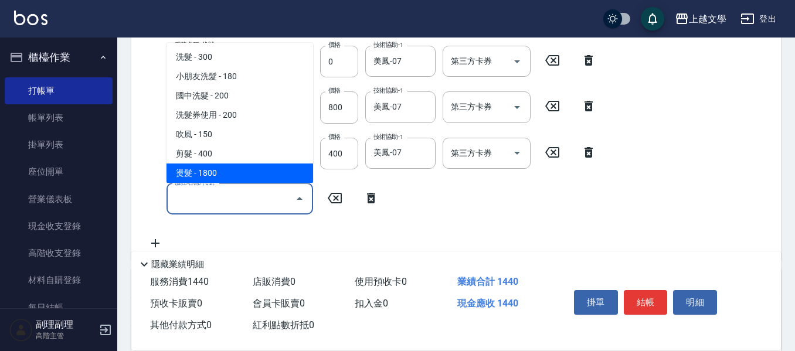
click at [209, 169] on span "燙髮 - 1800" at bounding box center [240, 173] width 147 height 19
click at [218, 189] on input "燙髮(300)" at bounding box center [223, 199] width 103 height 21
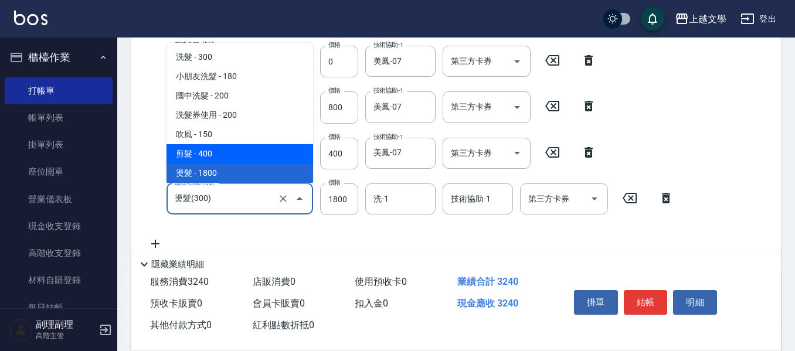
click at [217, 161] on span "剪髮 - 400" at bounding box center [240, 153] width 147 height 19
type input "剪髮(200)"
type input "400"
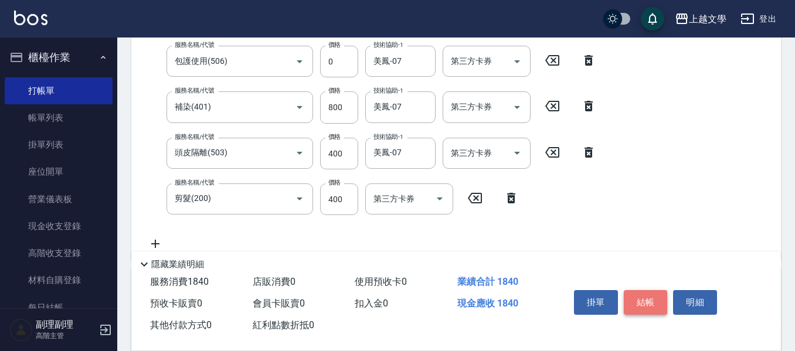
click at [596, 298] on button "結帳" at bounding box center [646, 302] width 44 height 25
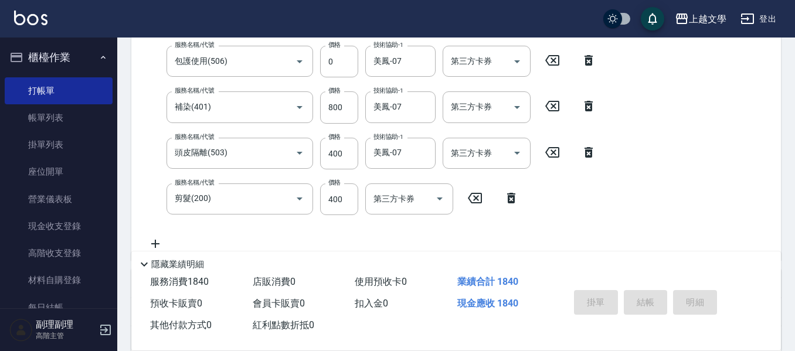
scroll to position [0, 0]
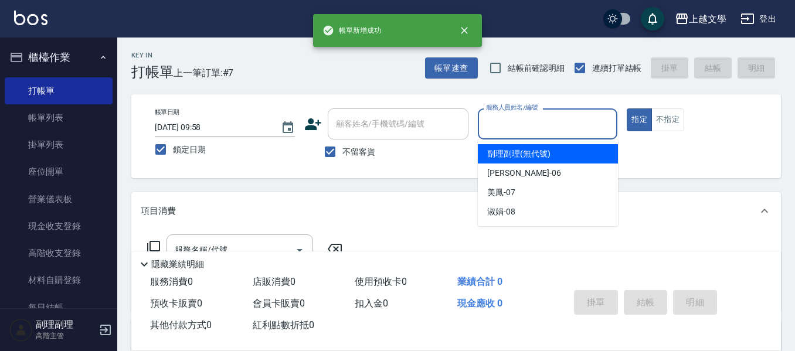
click at [515, 117] on input "服務人員姓名/編號" at bounding box center [548, 124] width 130 height 21
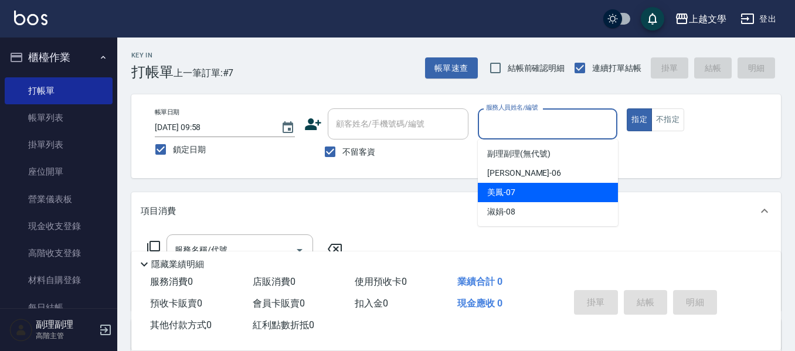
click at [517, 193] on div "美鳳 -07" at bounding box center [548, 192] width 140 height 19
type input "美鳳-07"
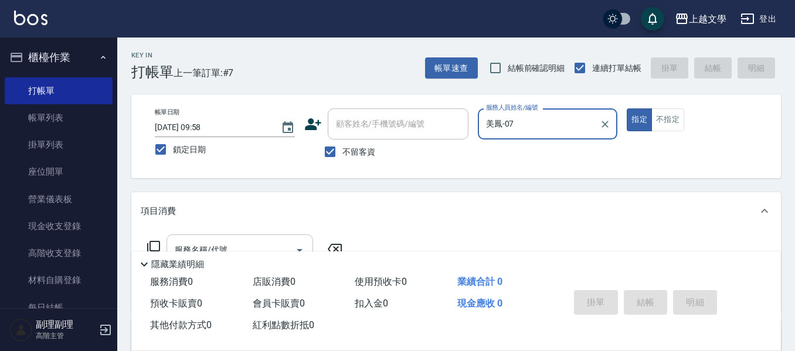
click at [257, 236] on div "服務名稱/代號" at bounding box center [240, 250] width 147 height 31
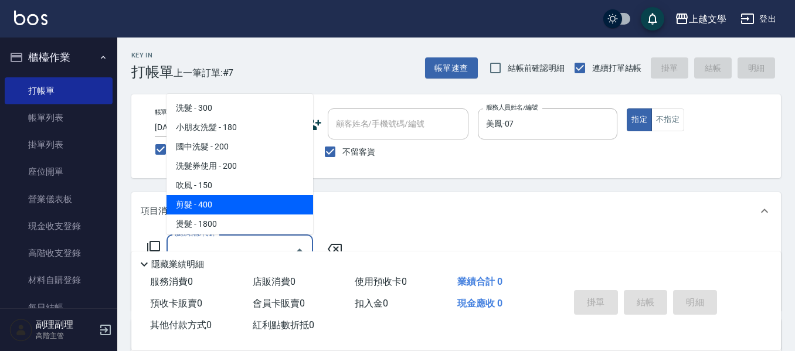
click at [266, 203] on span "剪髮 - 400" at bounding box center [240, 204] width 147 height 19
type input "剪髮(200)"
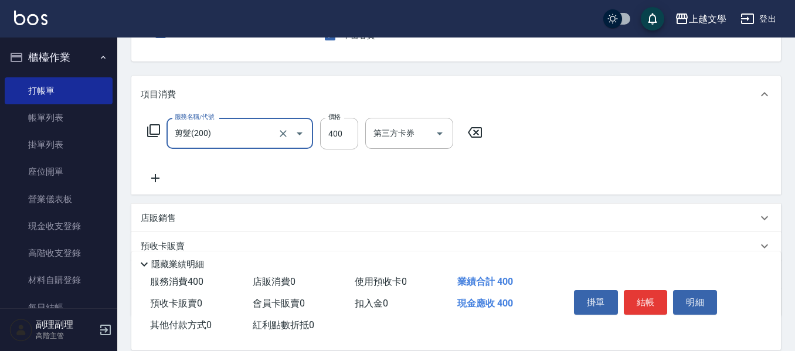
scroll to position [117, 0]
click at [156, 174] on icon at bounding box center [155, 178] width 8 height 8
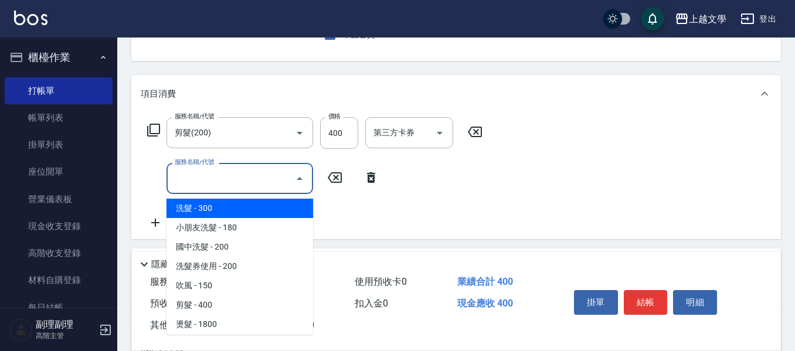
click at [190, 171] on input "服務名稱/代號" at bounding box center [231, 178] width 118 height 21
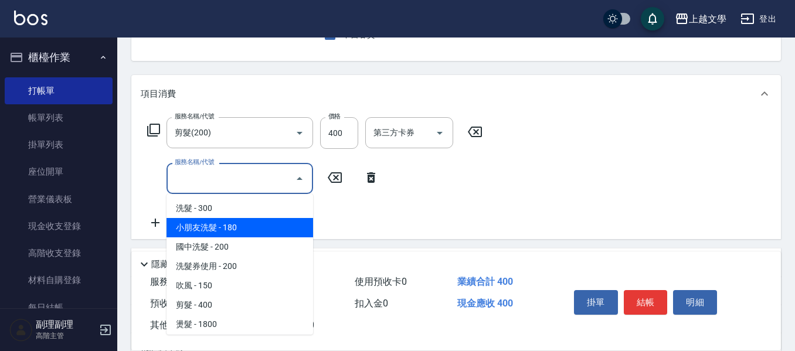
scroll to position [235, 0]
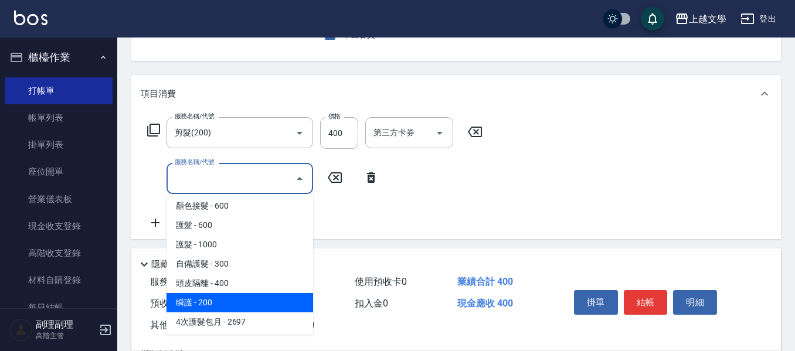
click at [234, 298] on span "瞬護 - 200" at bounding box center [240, 302] width 147 height 19
type input "瞬護(504)"
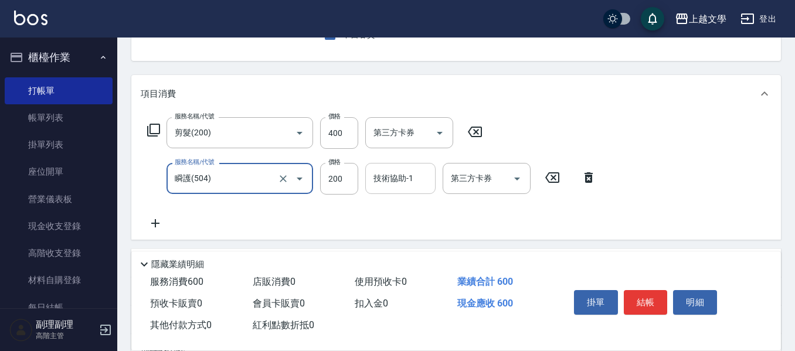
click at [384, 184] on input "技術協助-1" at bounding box center [401, 178] width 60 height 21
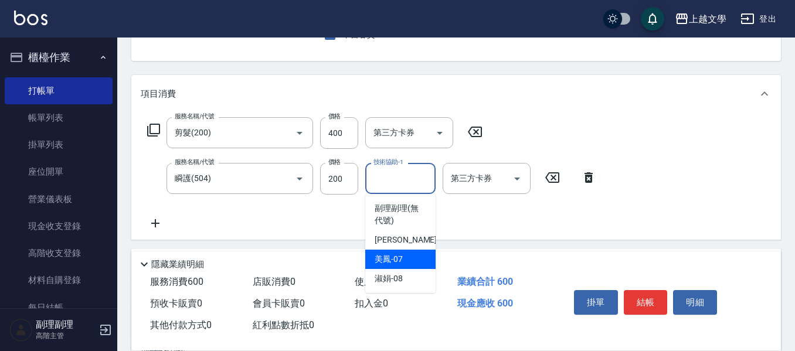
drag, startPoint x: 383, startPoint y: 259, endPoint x: 316, endPoint y: 251, distance: 67.9
click at [383, 259] on span "美鳳 -07" at bounding box center [389, 259] width 28 height 12
type input "美鳳-07"
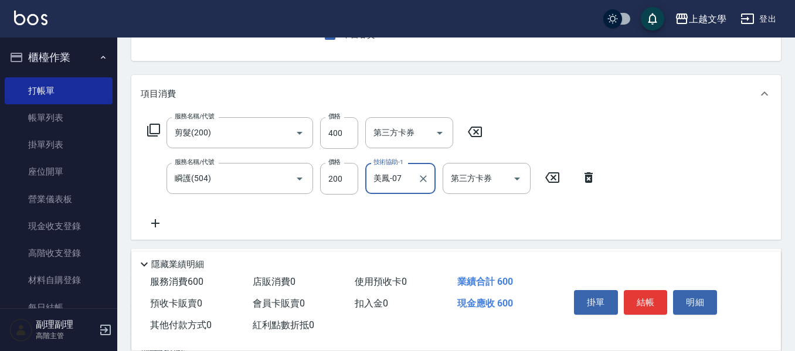
click at [162, 221] on icon at bounding box center [155, 223] width 29 height 14
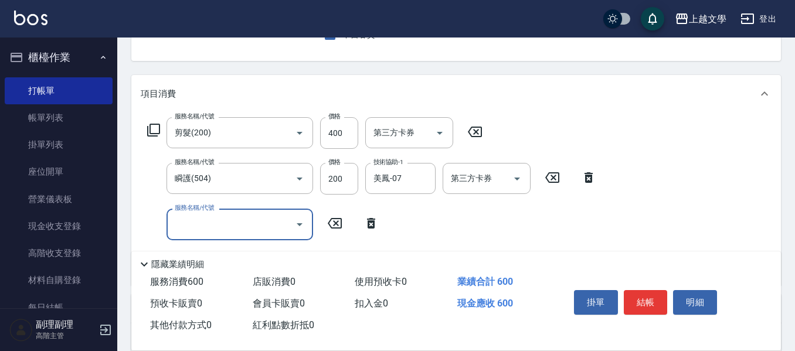
click at [190, 220] on input "服務名稱/代號" at bounding box center [231, 224] width 118 height 21
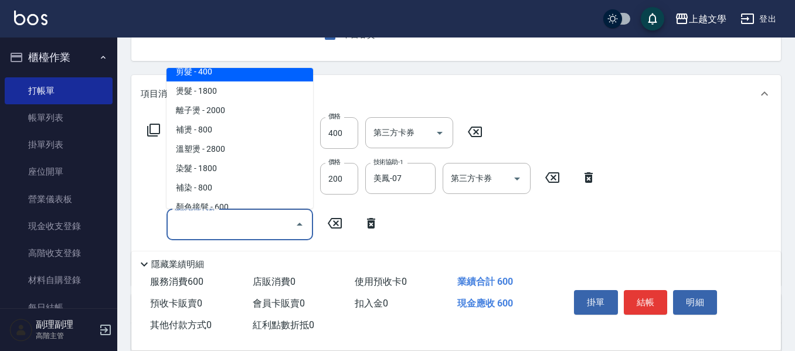
scroll to position [117, 0]
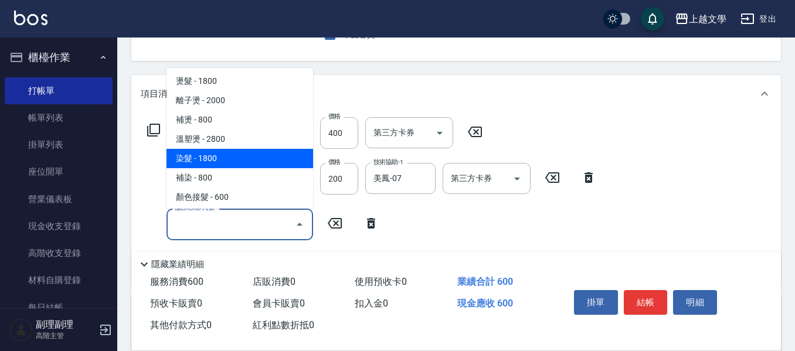
click at [236, 155] on span "染髮 - 1800" at bounding box center [240, 158] width 147 height 19
type input "染髮(400)"
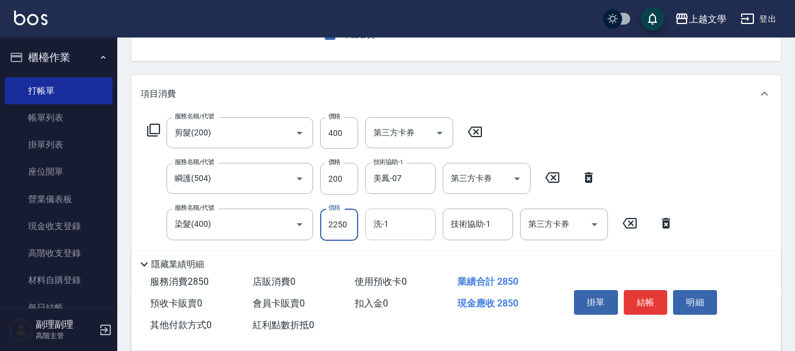
type input "2250"
click at [405, 226] on input "洗-1" at bounding box center [401, 224] width 60 height 21
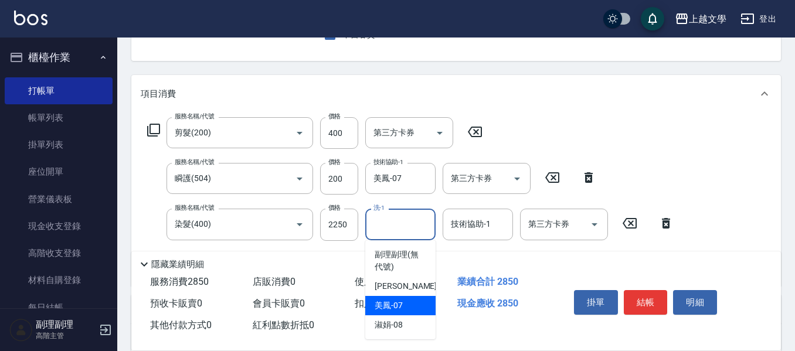
click at [397, 308] on span "美鳳 -07" at bounding box center [389, 306] width 28 height 12
type input "美鳳-07"
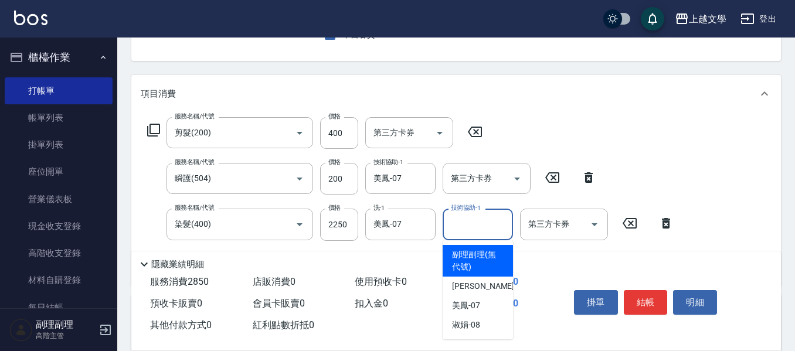
click at [475, 225] on input "技術協助-1" at bounding box center [478, 224] width 60 height 21
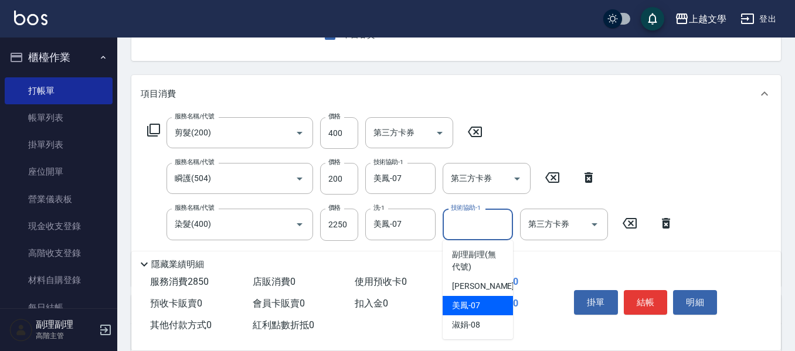
click at [474, 298] on div "美鳳 -07" at bounding box center [478, 305] width 70 height 19
type input "美鳳-07"
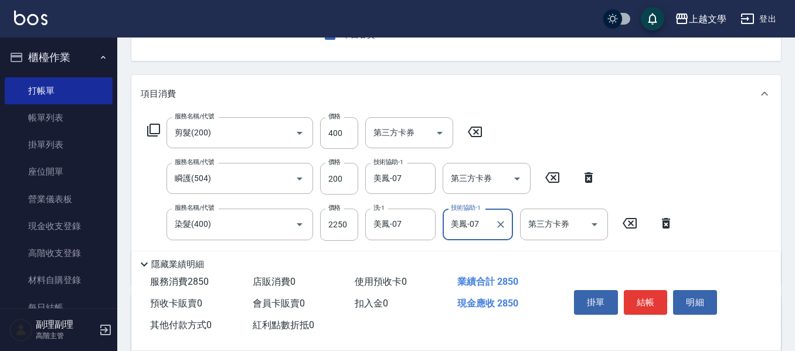
scroll to position [176, 0]
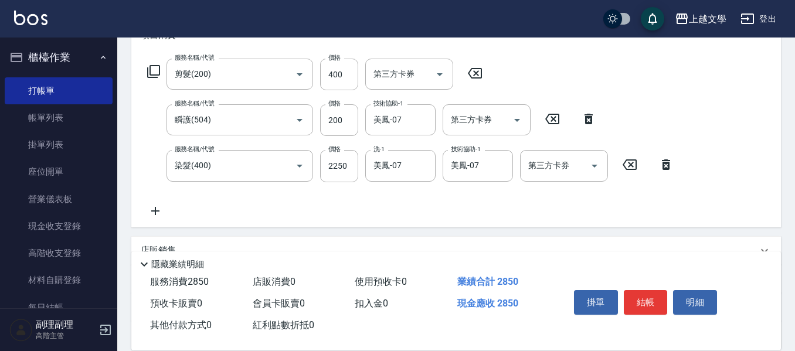
click at [158, 218] on icon at bounding box center [155, 211] width 29 height 14
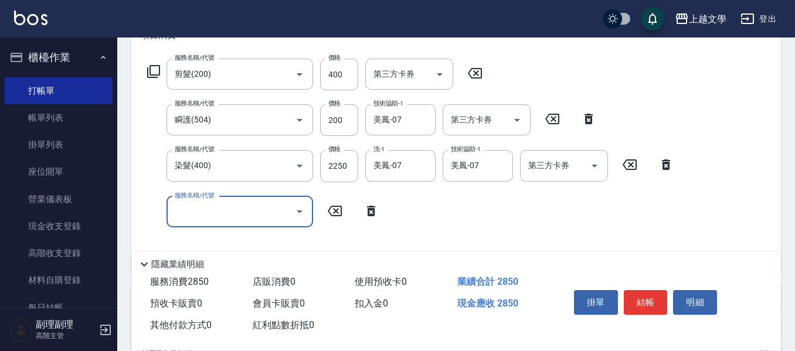
click at [195, 207] on input "服務名稱/代號" at bounding box center [231, 212] width 118 height 21
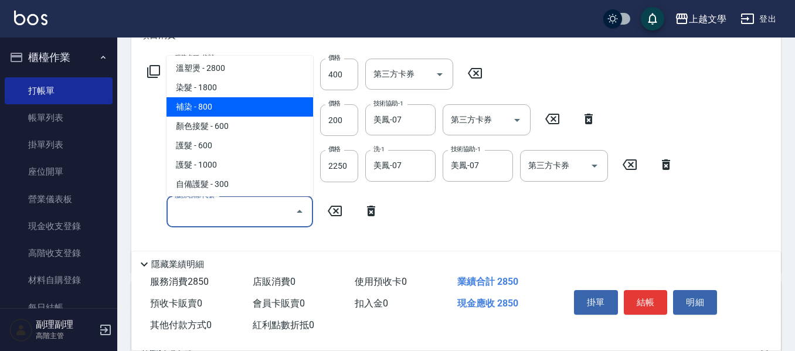
scroll to position [235, 0]
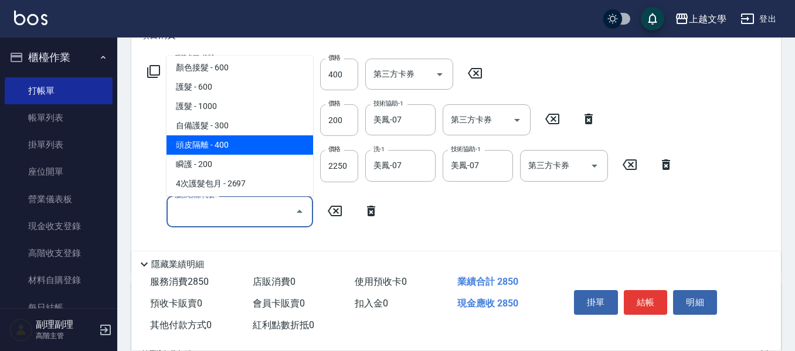
click at [229, 147] on span "頭皮隔離 - 400" at bounding box center [240, 144] width 147 height 19
type input "頭皮隔離(503)"
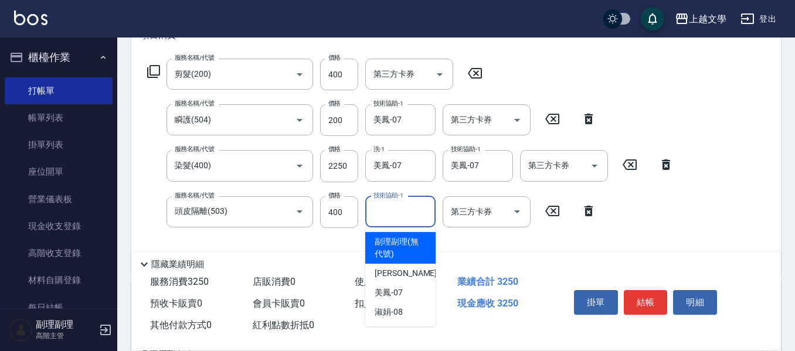
click at [379, 214] on input "技術協助-1" at bounding box center [401, 212] width 60 height 21
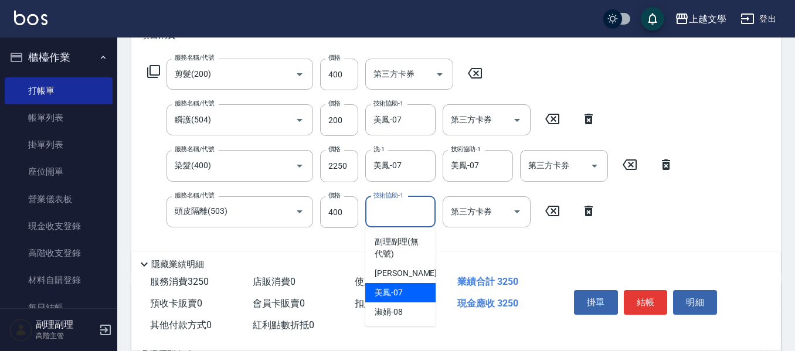
click at [388, 297] on span "美鳳 -07" at bounding box center [389, 293] width 28 height 12
type input "美鳳-07"
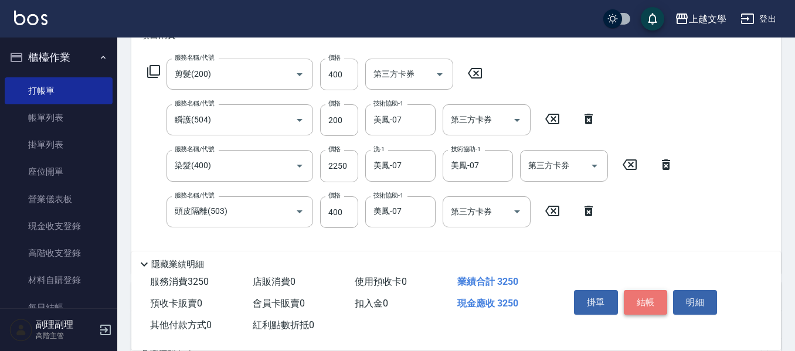
click at [596, 298] on button "結帳" at bounding box center [646, 302] width 44 height 25
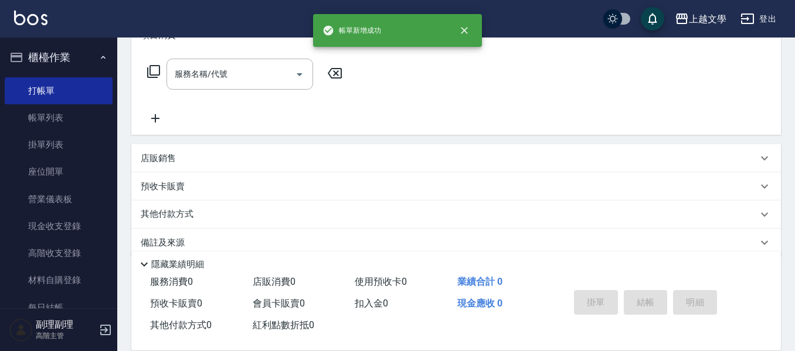
scroll to position [0, 0]
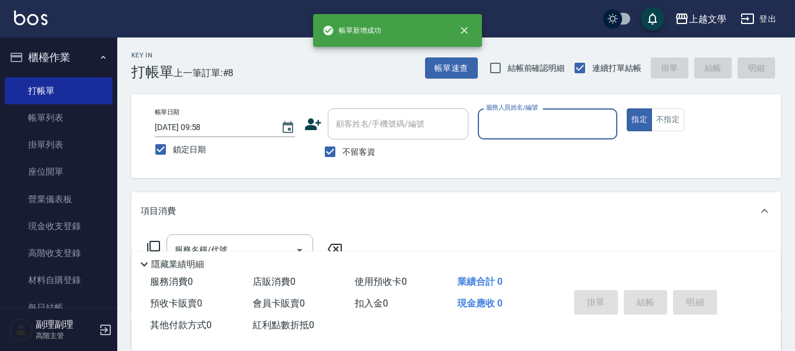
click at [514, 128] on input "服務人員姓名/編號" at bounding box center [548, 124] width 130 height 21
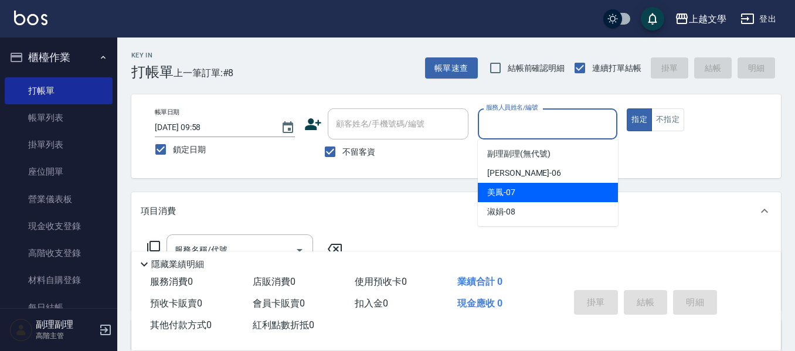
click at [515, 195] on div "美鳳 -07" at bounding box center [548, 192] width 140 height 19
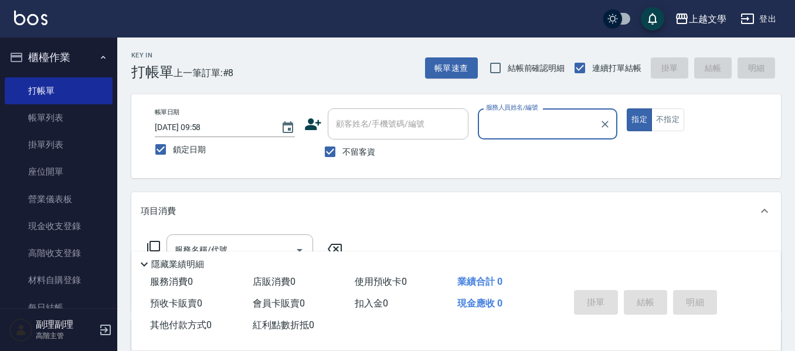
type input "美鳳-07"
click at [253, 239] on div "服務名稱/代號" at bounding box center [240, 250] width 147 height 31
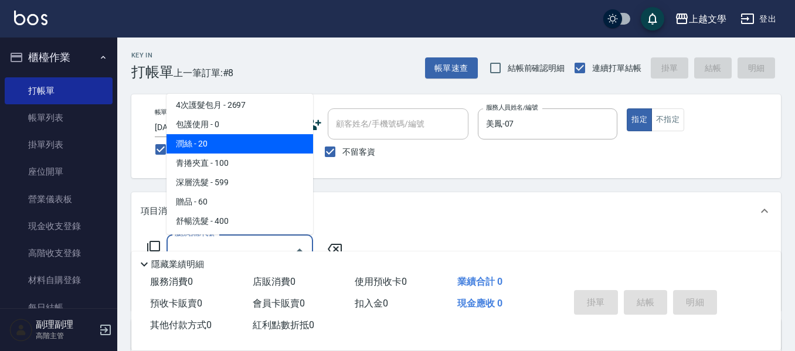
scroll to position [352, 0]
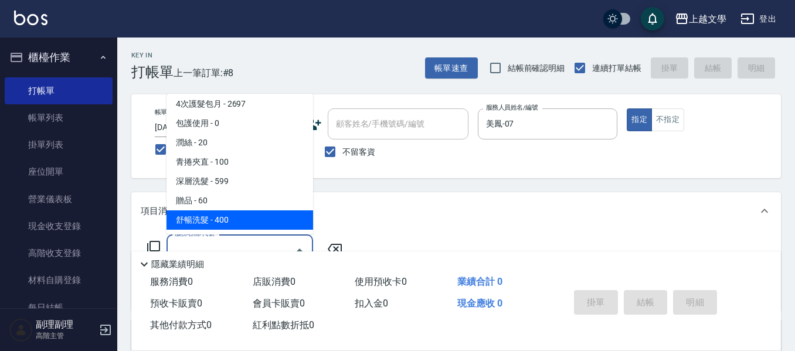
click at [232, 218] on span "舒暢洗髮 - 400" at bounding box center [240, 220] width 147 height 19
type input "舒暢洗髮(10333)"
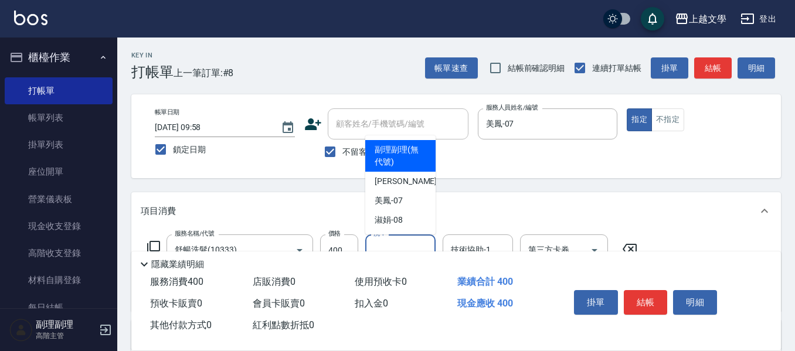
click at [378, 242] on input "洗-1" at bounding box center [401, 250] width 60 height 21
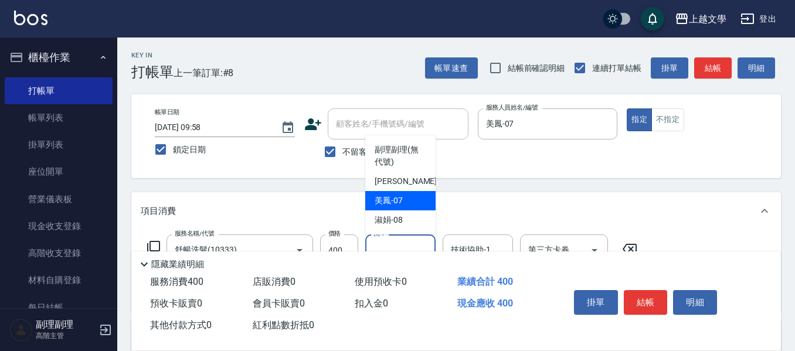
click at [390, 205] on span "美鳳 -07" at bounding box center [389, 201] width 28 height 12
type input "美鳳-07"
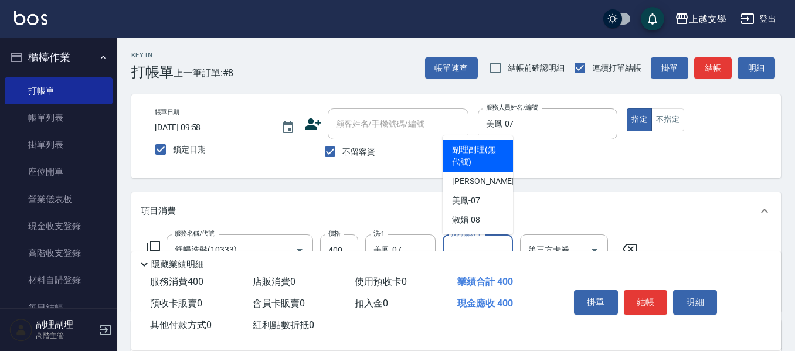
click at [468, 243] on input "技術協助-1" at bounding box center [478, 250] width 60 height 21
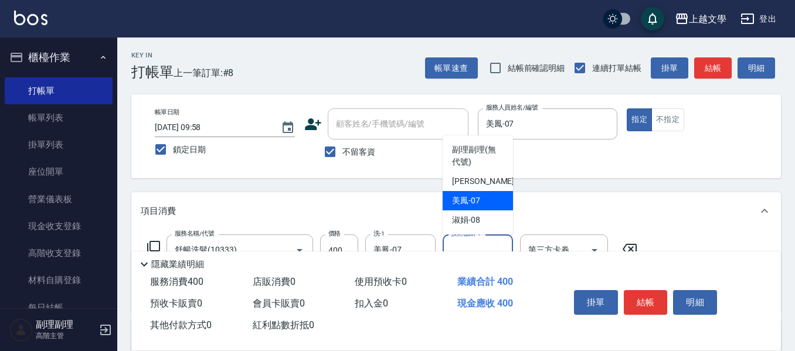
click at [473, 202] on span "美鳳 -07" at bounding box center [466, 201] width 28 height 12
type input "美鳳-07"
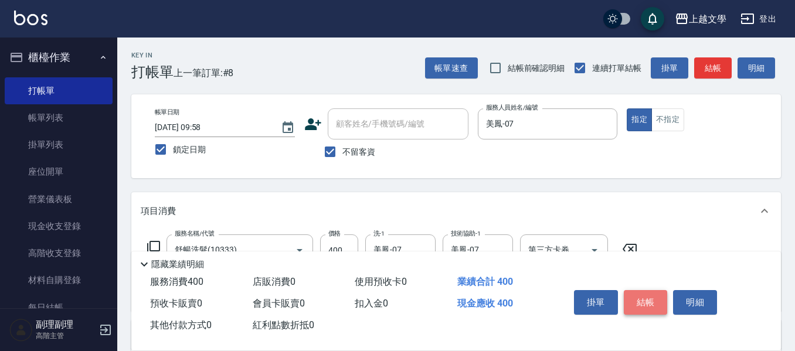
click at [596, 294] on button "結帳" at bounding box center [646, 302] width 44 height 25
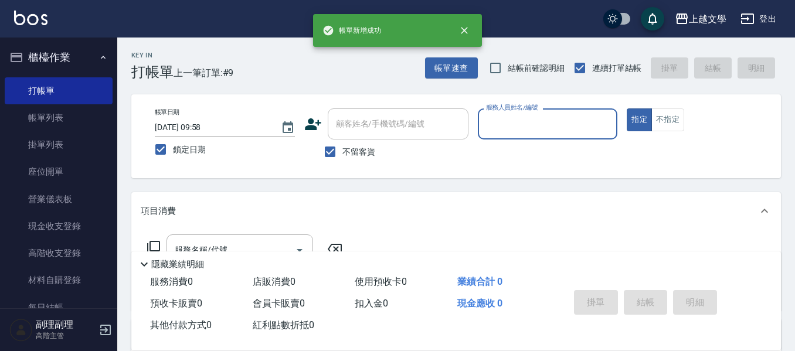
drag, startPoint x: 545, startPoint y: 121, endPoint x: 540, endPoint y: 134, distance: 13.7
click at [544, 121] on input "服務人員姓名/編號" at bounding box center [548, 124] width 130 height 21
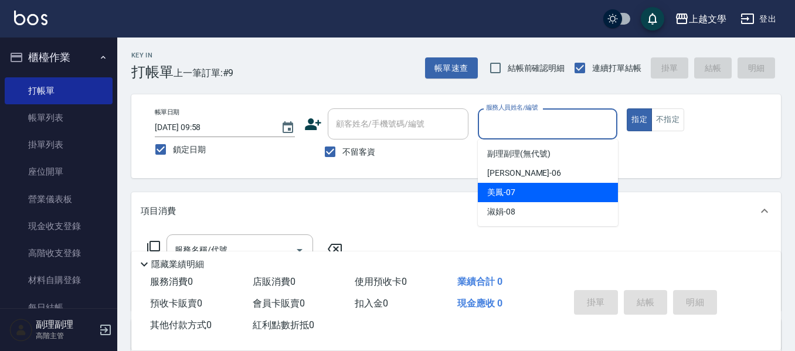
click at [521, 192] on div "美鳳 -07" at bounding box center [548, 192] width 140 height 19
type input "美鳳-07"
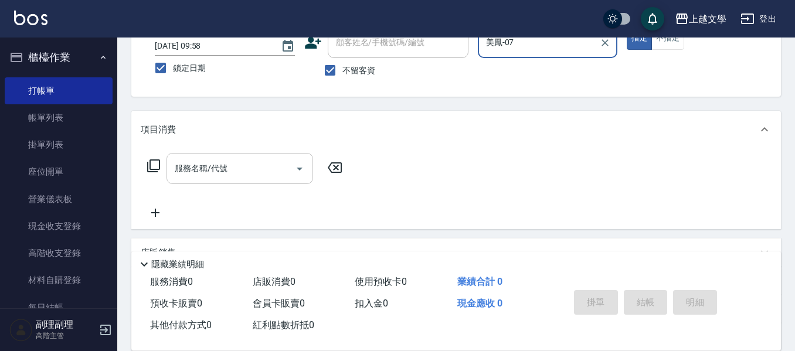
scroll to position [117, 0]
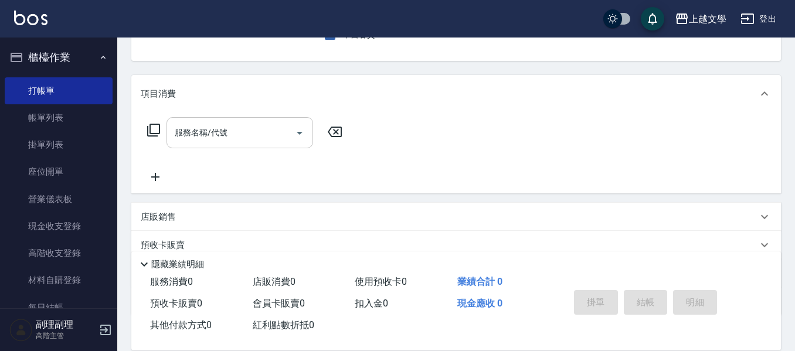
click at [246, 134] on input "服務名稱/代號" at bounding box center [231, 133] width 118 height 21
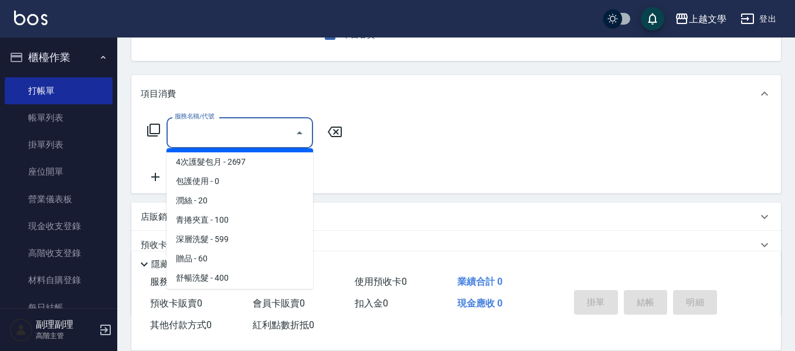
scroll to position [352, 0]
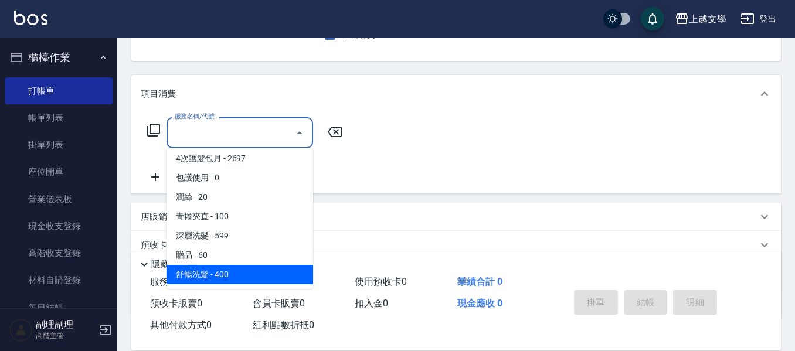
click at [223, 273] on span "舒暢洗髮 - 400" at bounding box center [240, 274] width 147 height 19
type input "舒暢洗髮(10333)"
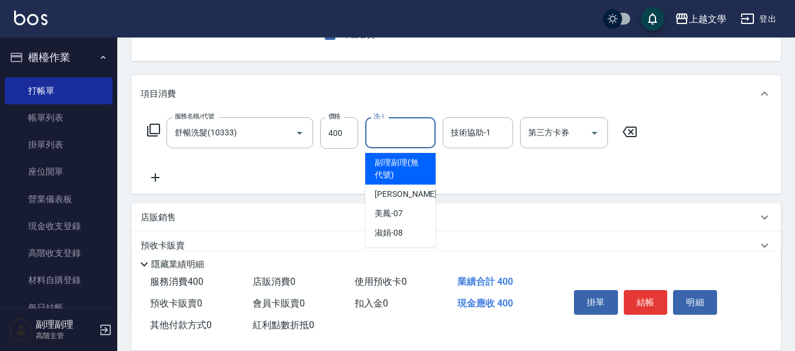
click at [389, 140] on input "洗-1" at bounding box center [401, 133] width 60 height 21
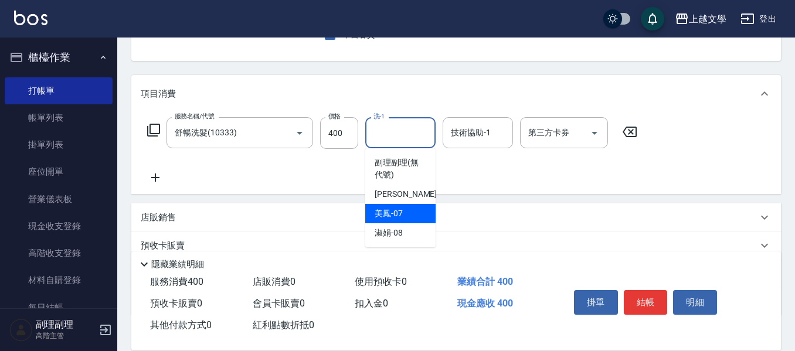
click at [411, 218] on div "美鳳 -07" at bounding box center [400, 213] width 70 height 19
type input "美鳳-07"
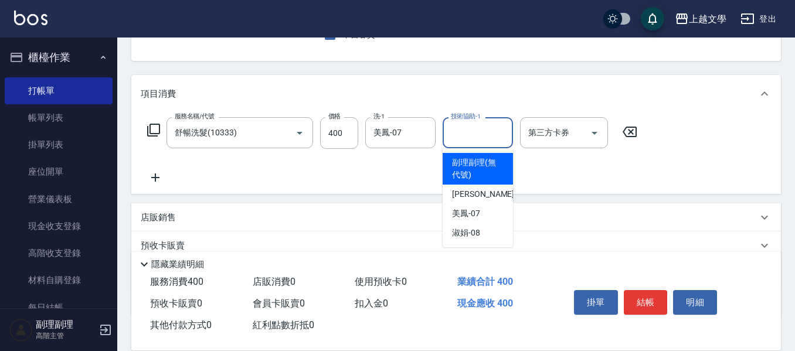
click at [474, 141] on input "技術協助-1" at bounding box center [478, 133] width 60 height 21
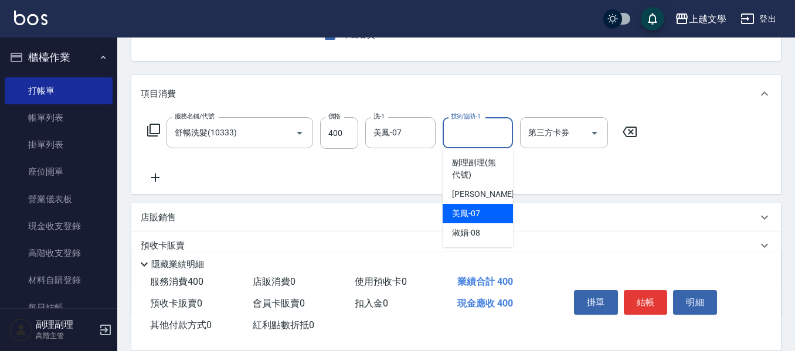
click at [483, 208] on div "美鳳 -07" at bounding box center [478, 213] width 70 height 19
type input "美鳳-07"
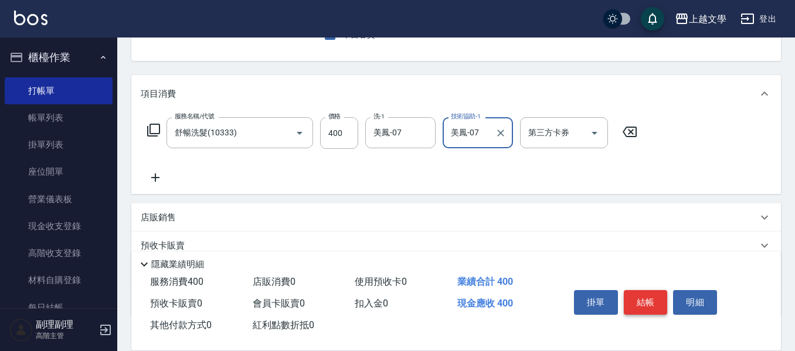
click at [596, 299] on button "結帳" at bounding box center [646, 302] width 44 height 25
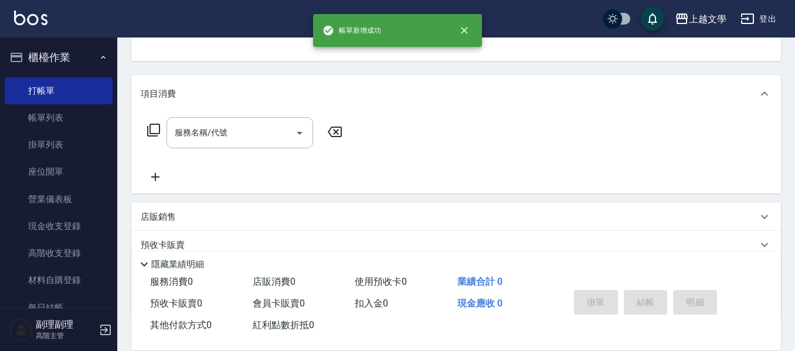
scroll to position [114, 0]
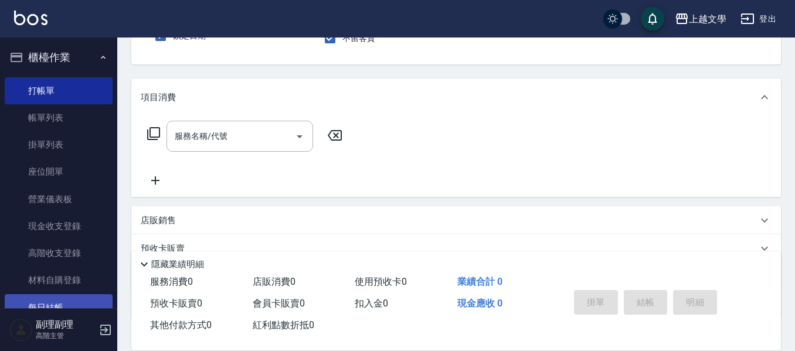
click at [56, 304] on link "每日結帳" at bounding box center [59, 307] width 108 height 27
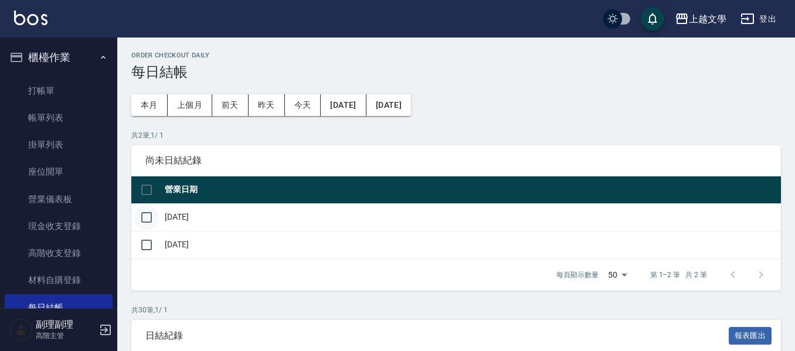
click at [144, 216] on input "checkbox" at bounding box center [146, 217] width 25 height 25
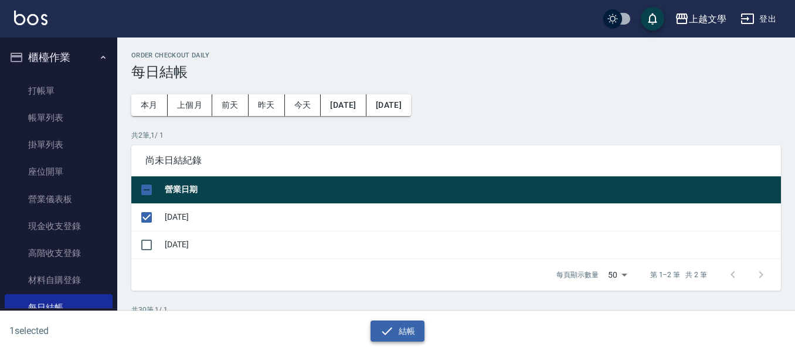
click at [380, 333] on icon "button" at bounding box center [387, 331] width 14 height 14
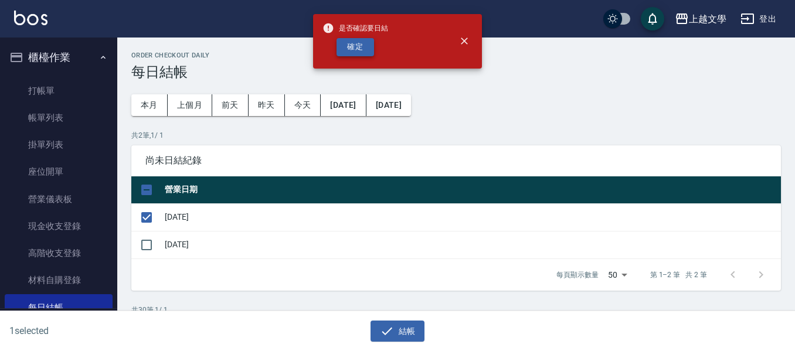
click at [351, 48] on button "確定" at bounding box center [356, 47] width 38 height 18
checkbox input "false"
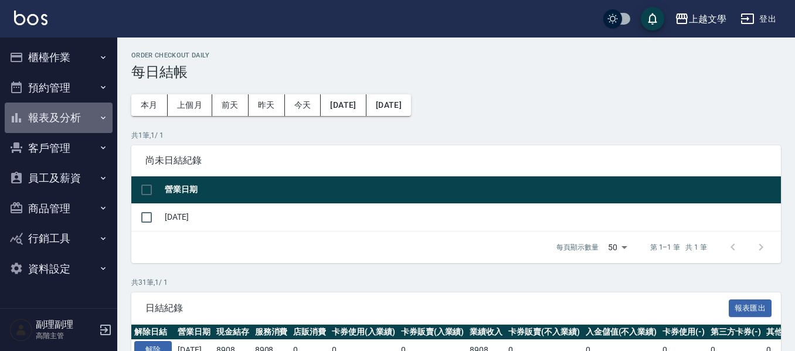
drag, startPoint x: 69, startPoint y: 117, endPoint x: 70, endPoint y: 133, distance: 15.8
click at [70, 118] on button "報表及分析" at bounding box center [59, 118] width 108 height 30
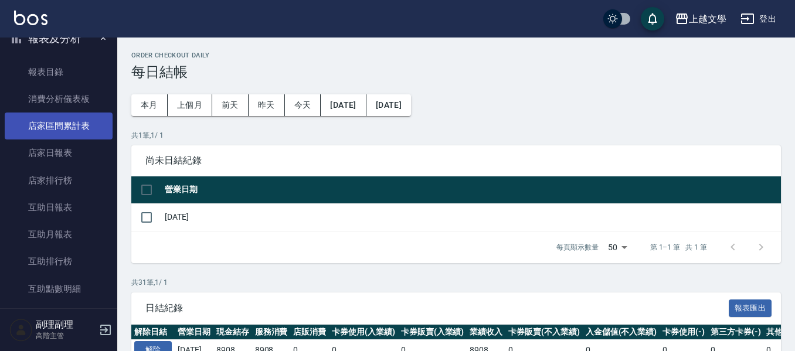
scroll to position [293, 0]
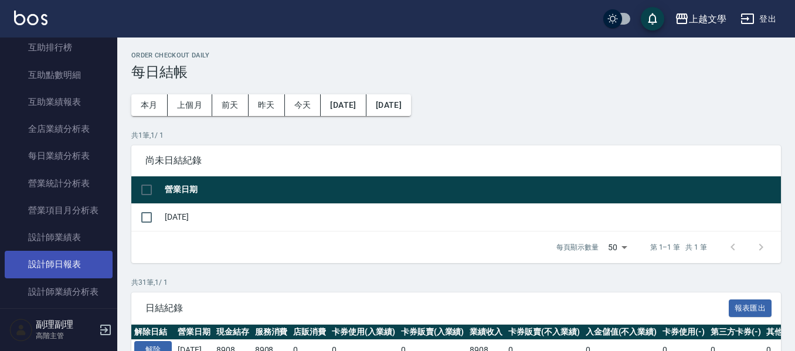
click at [88, 264] on link "設計師日報表" at bounding box center [59, 264] width 108 height 27
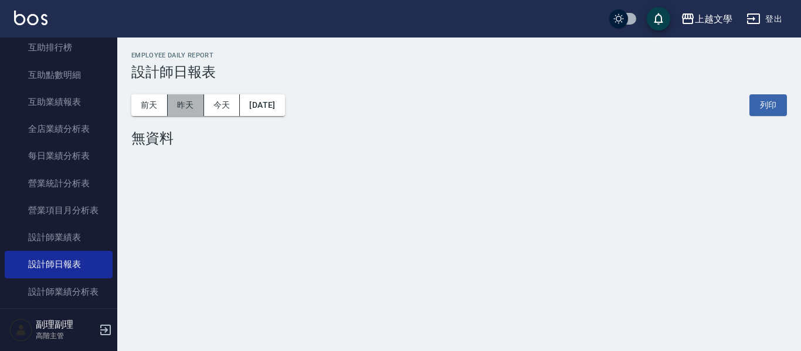
click at [189, 100] on button "昨天" at bounding box center [186, 105] width 36 height 22
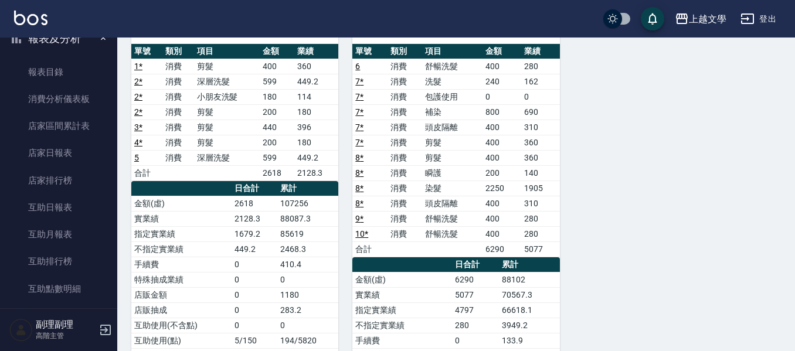
scroll to position [59, 0]
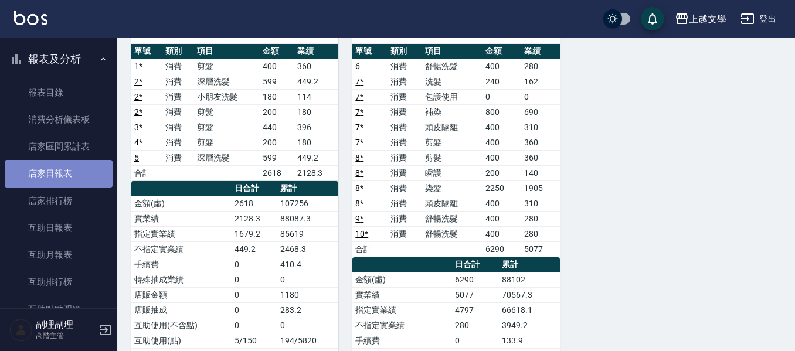
click at [64, 168] on link "店家日報表" at bounding box center [59, 173] width 108 height 27
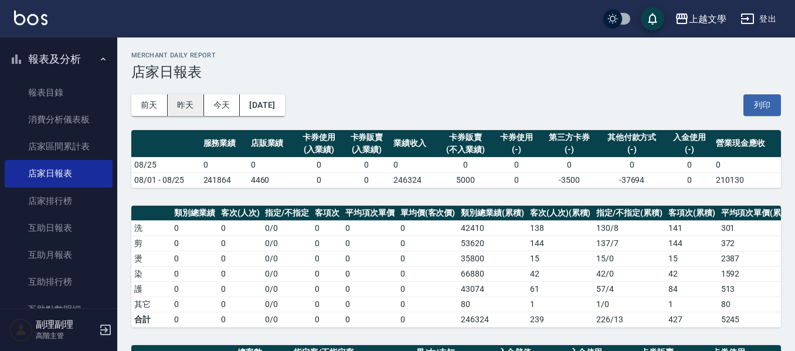
click at [180, 106] on button "昨天" at bounding box center [186, 105] width 36 height 22
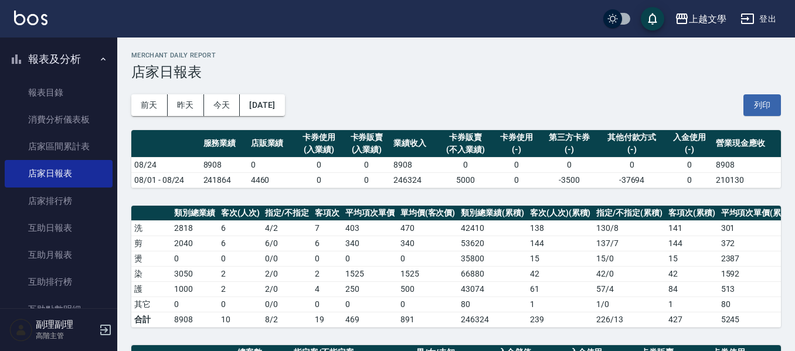
scroll to position [311, 0]
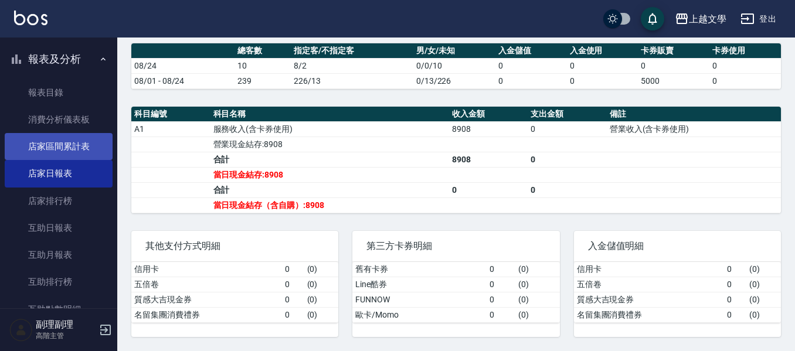
click at [63, 146] on link "店家區間累計表" at bounding box center [59, 146] width 108 height 27
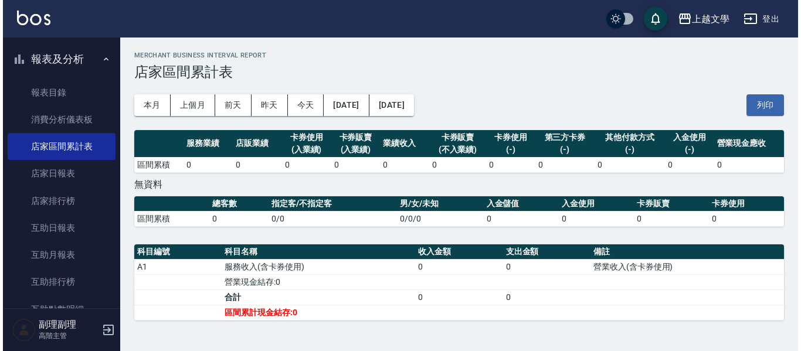
scroll to position [1, 0]
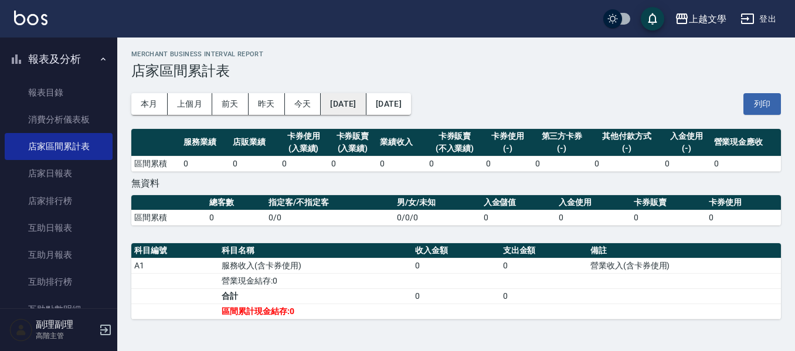
click at [342, 100] on button "[DATE]" at bounding box center [343, 104] width 45 height 22
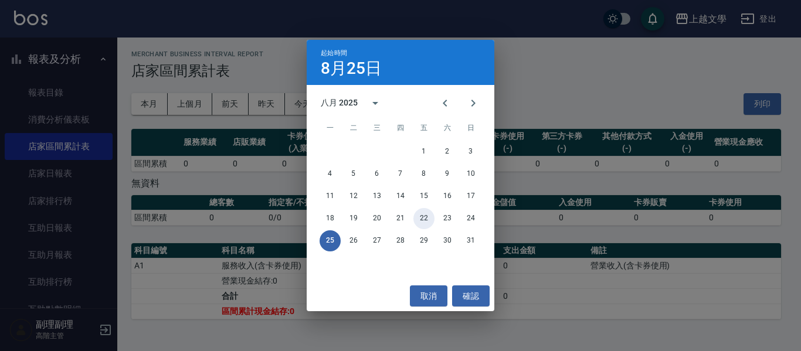
click at [432, 220] on button "22" at bounding box center [423, 218] width 21 height 21
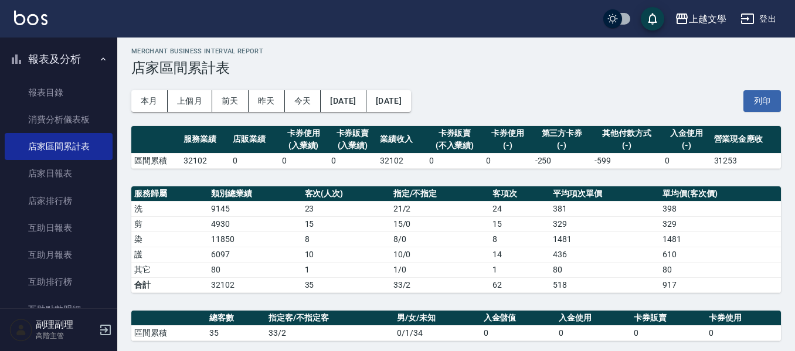
scroll to position [196, 0]
